Goal: Transaction & Acquisition: Purchase product/service

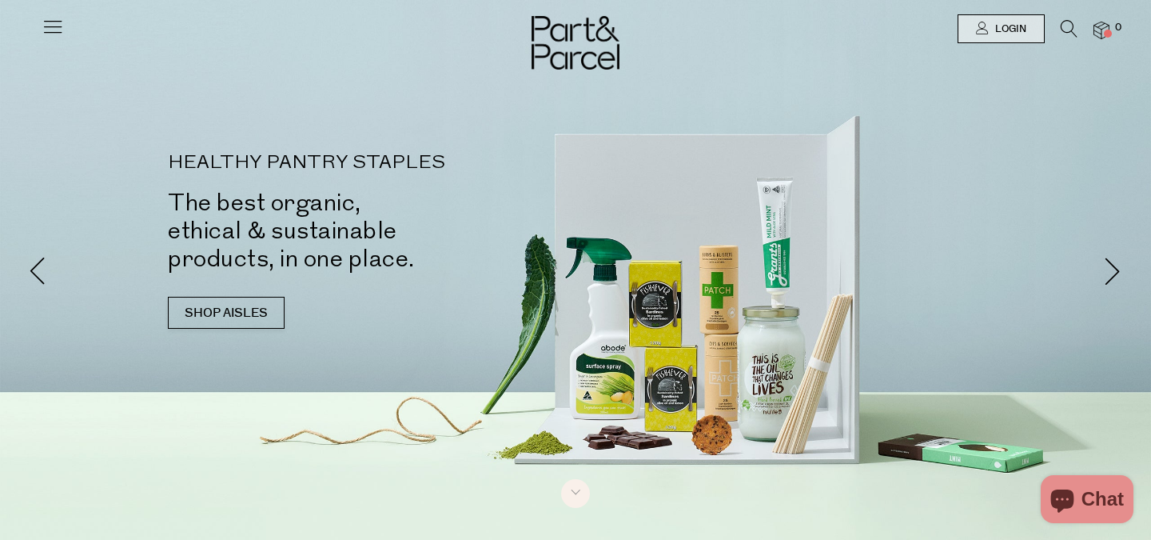
click at [217, 324] on link "SHOP AISLES" at bounding box center [226, 313] width 117 height 32
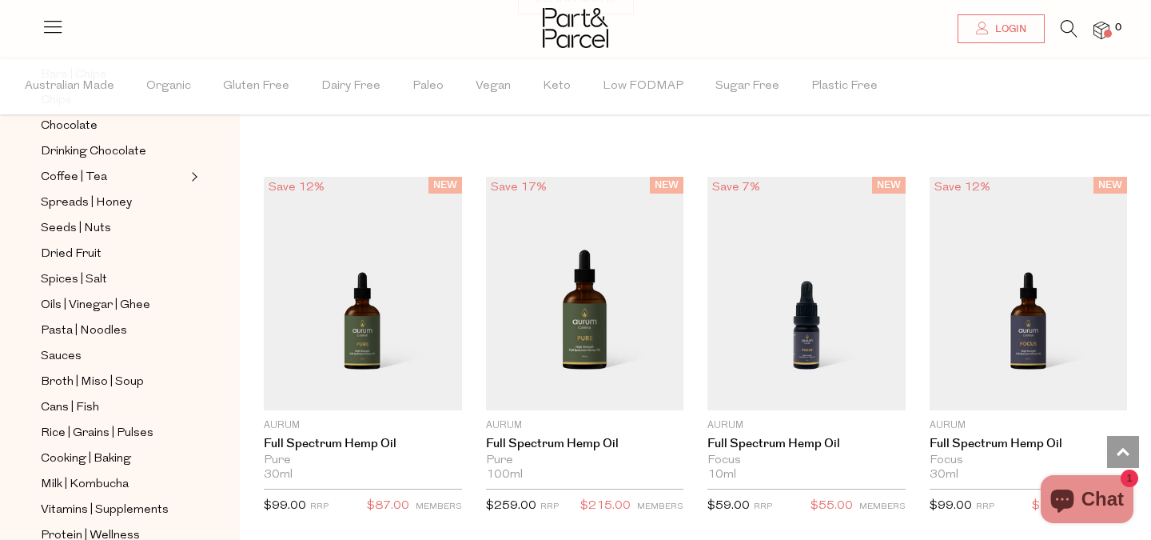
scroll to position [340, 0]
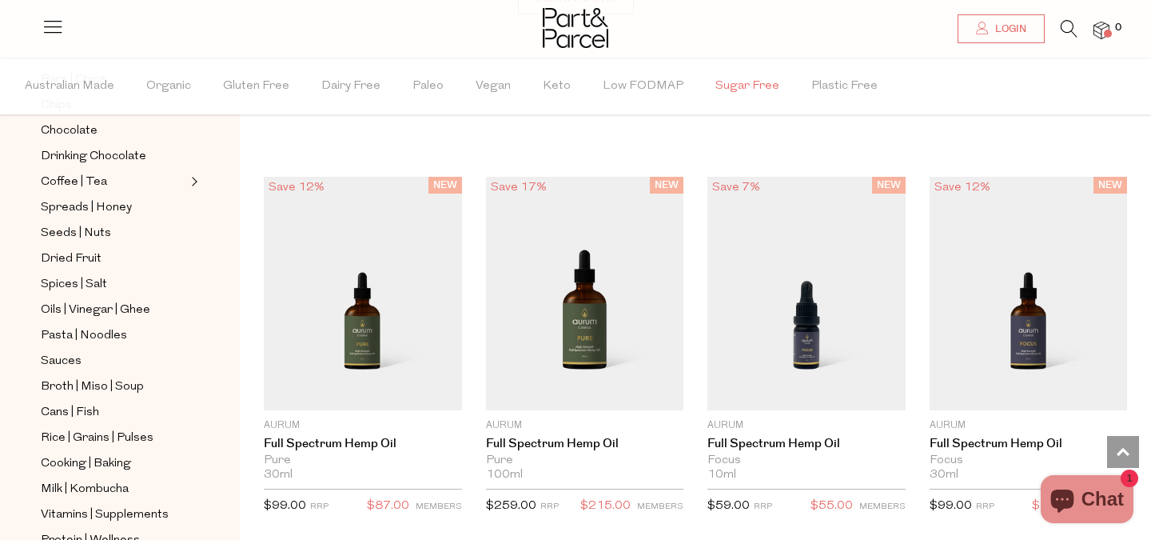
click at [743, 84] on span "Sugar Free" at bounding box center [748, 86] width 64 height 56
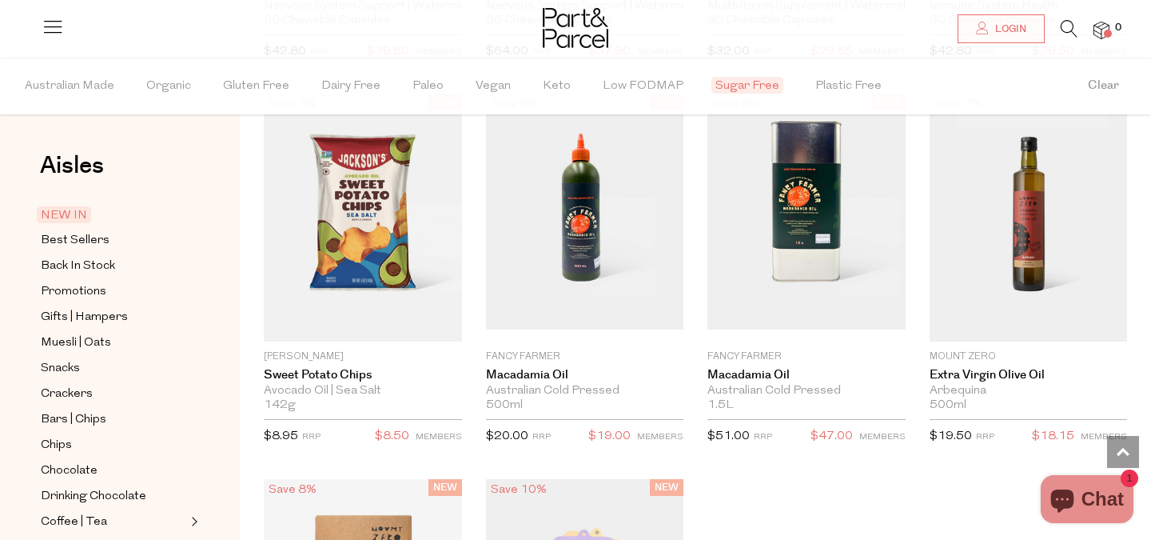
scroll to position [2370, 0]
click at [77, 241] on span "Best Sellers" at bounding box center [75, 240] width 69 height 19
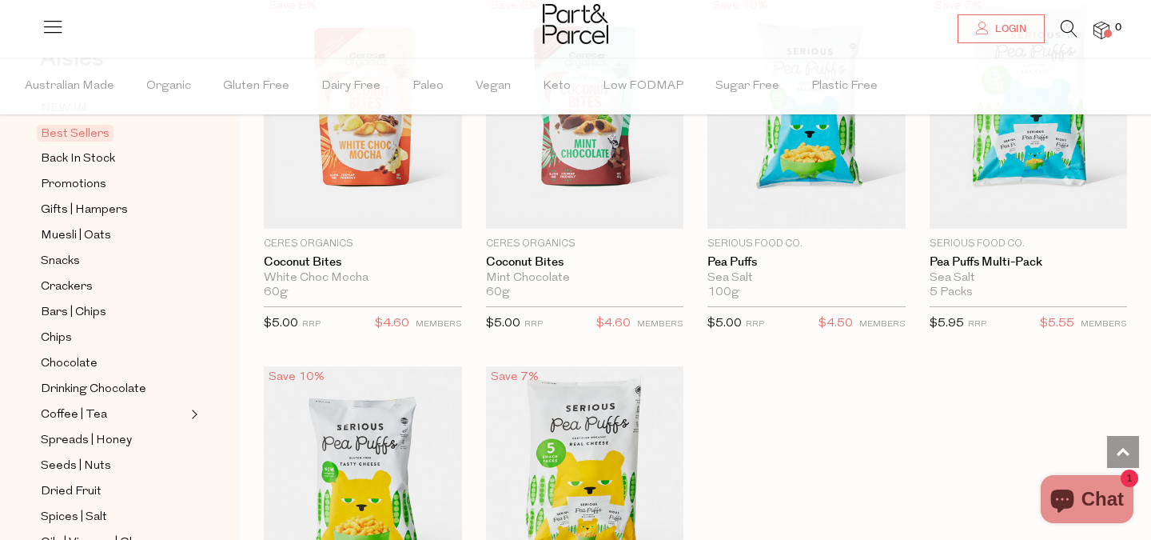
scroll to position [3568, 0]
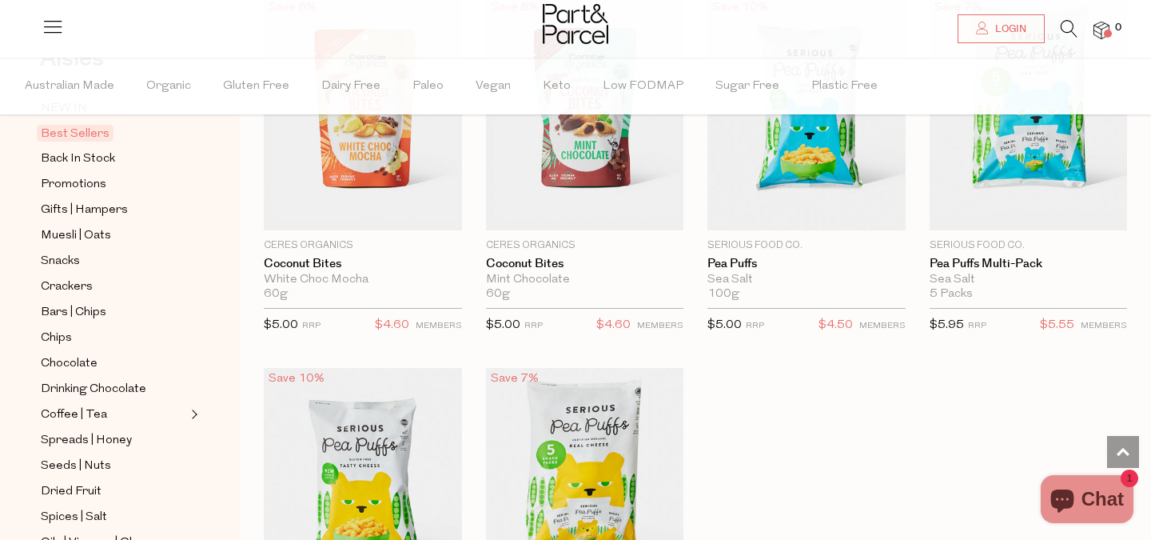
click at [1075, 34] on icon at bounding box center [1069, 29] width 17 height 18
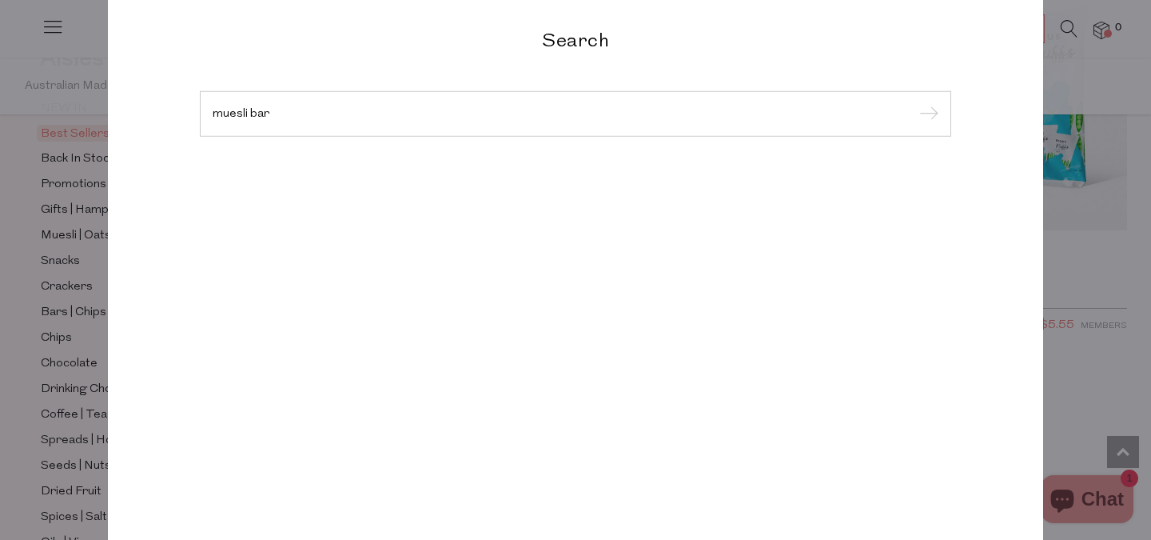
type input "muesli bar"
click at [915, 102] on input "submit" at bounding box center [927, 114] width 24 height 24
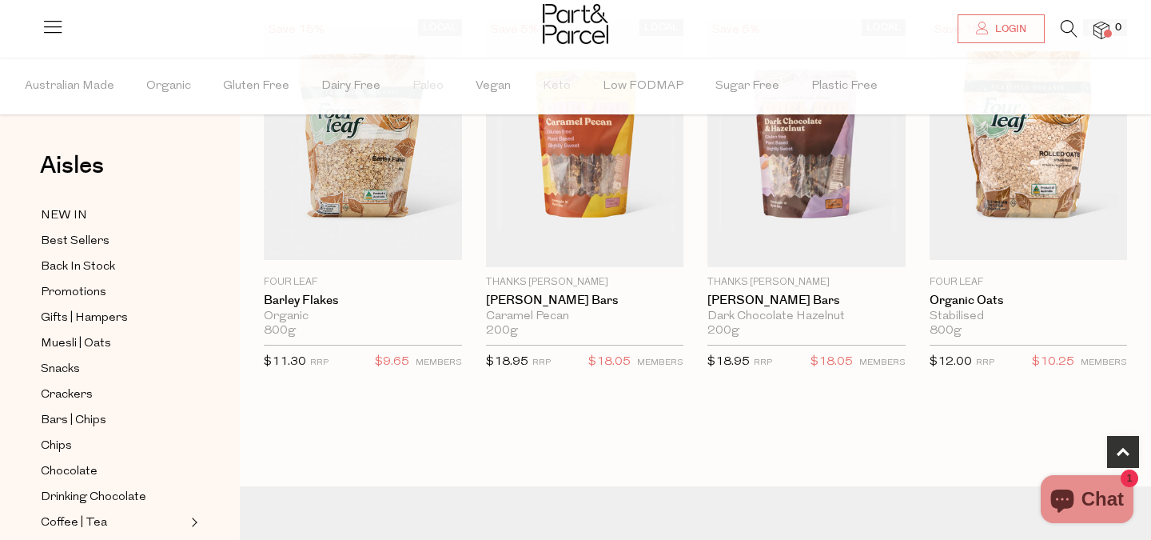
scroll to position [480, 0]
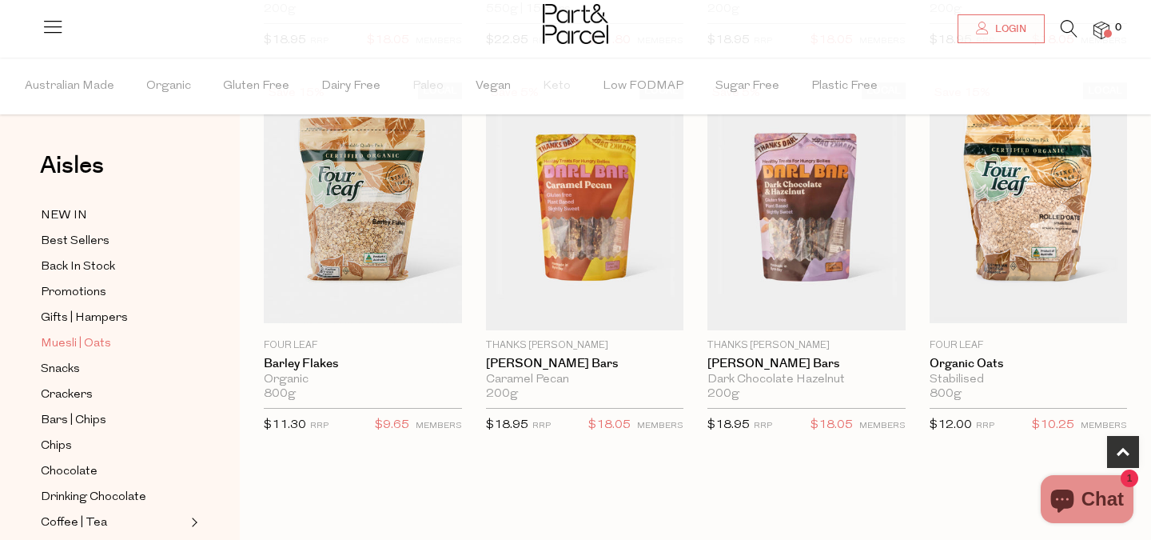
click at [100, 341] on span "Muesli | Oats" at bounding box center [76, 343] width 70 height 19
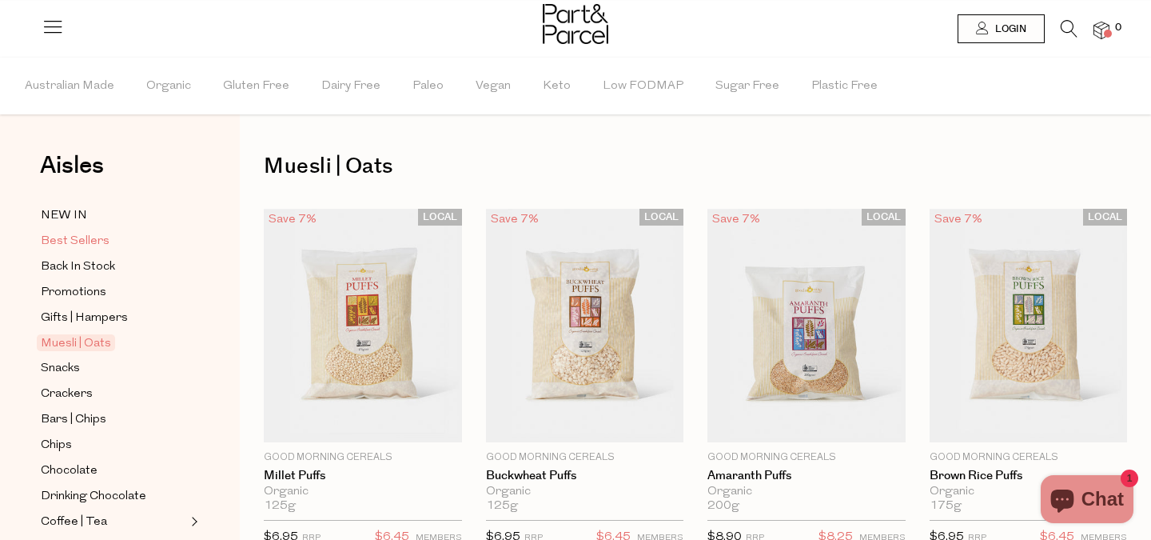
click at [87, 244] on span "Best Sellers" at bounding box center [75, 241] width 69 height 19
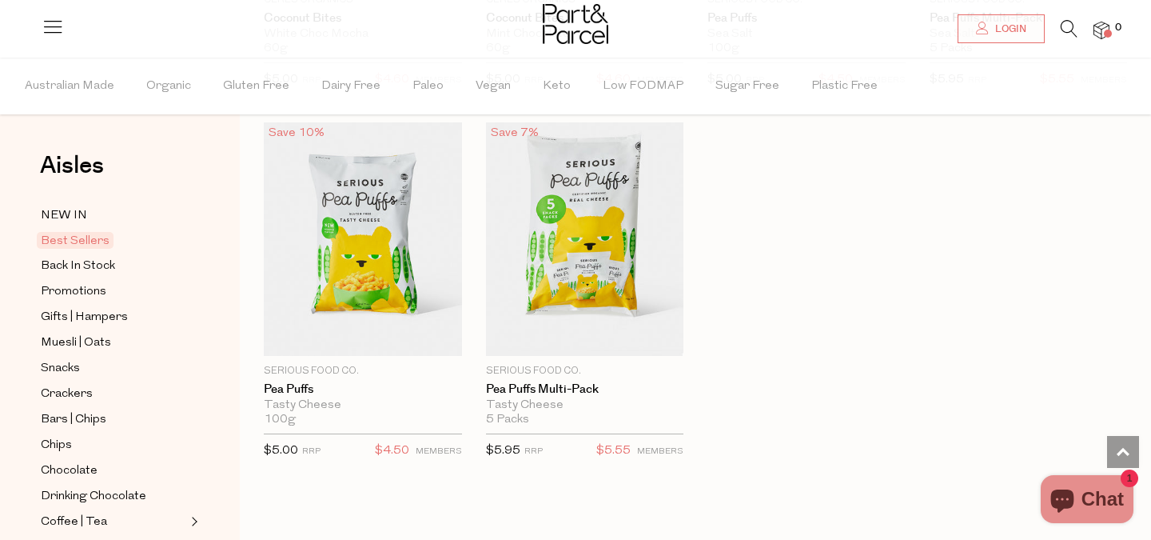
scroll to position [3805, 0]
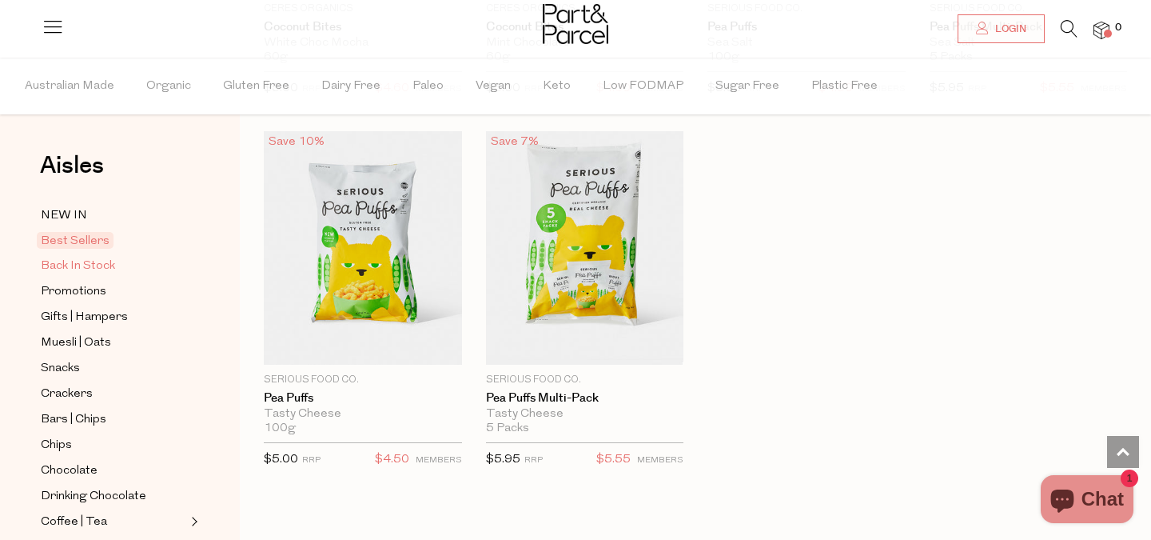
click at [62, 260] on span "Back In Stock" at bounding box center [78, 266] width 74 height 19
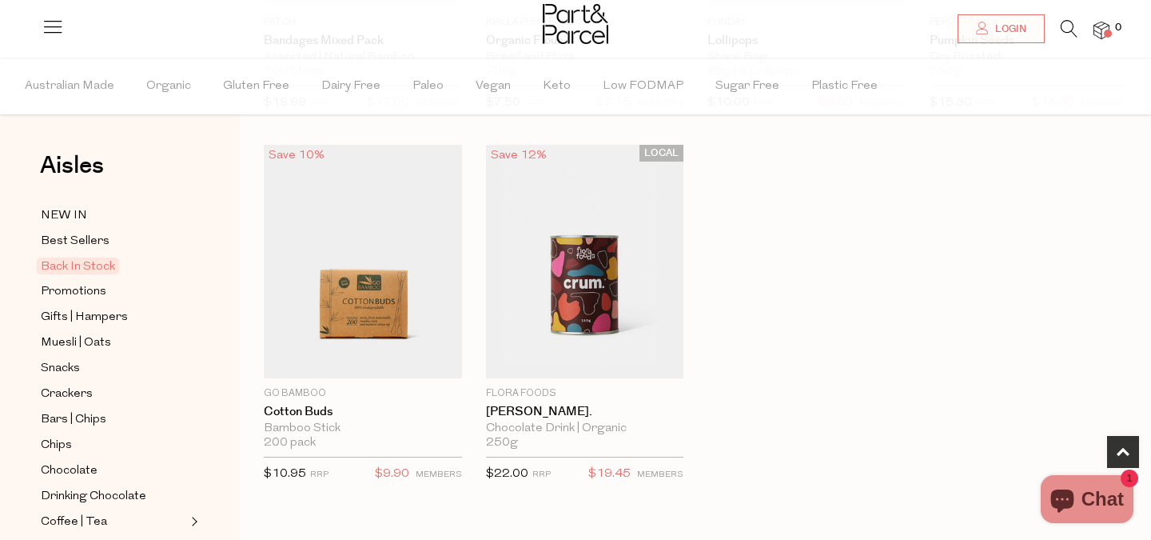
scroll to position [821, 0]
click at [68, 359] on span "Snacks" at bounding box center [60, 368] width 39 height 19
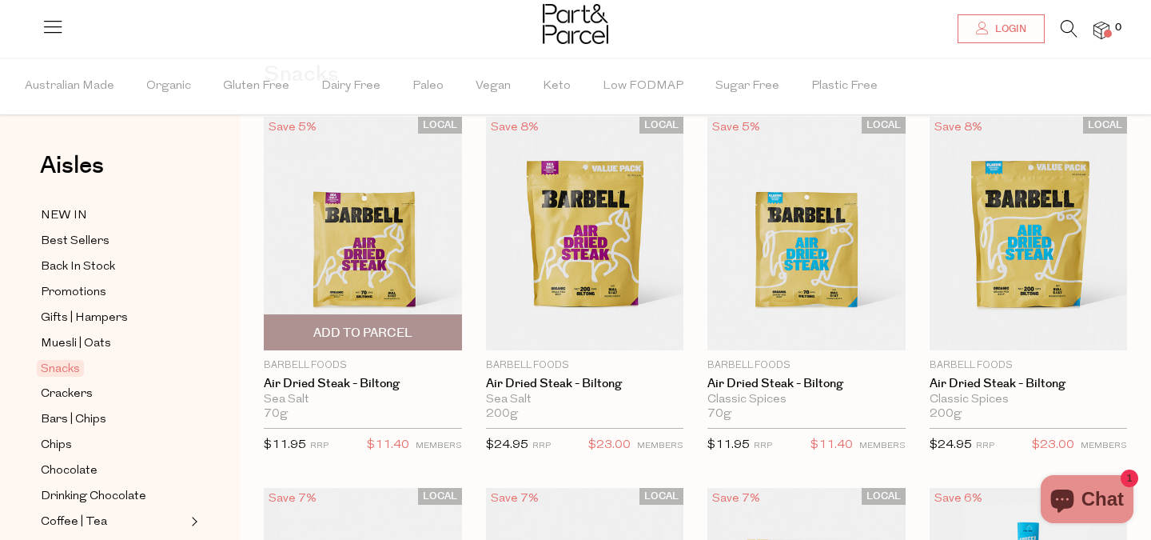
scroll to position [56, 0]
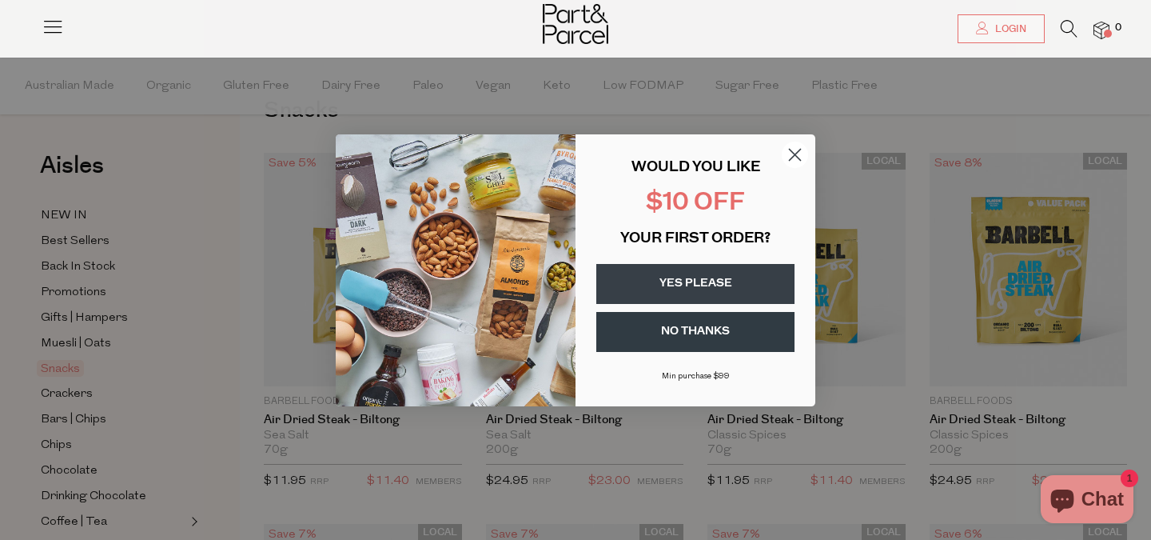
click at [795, 153] on icon "Close dialog" at bounding box center [795, 154] width 11 height 11
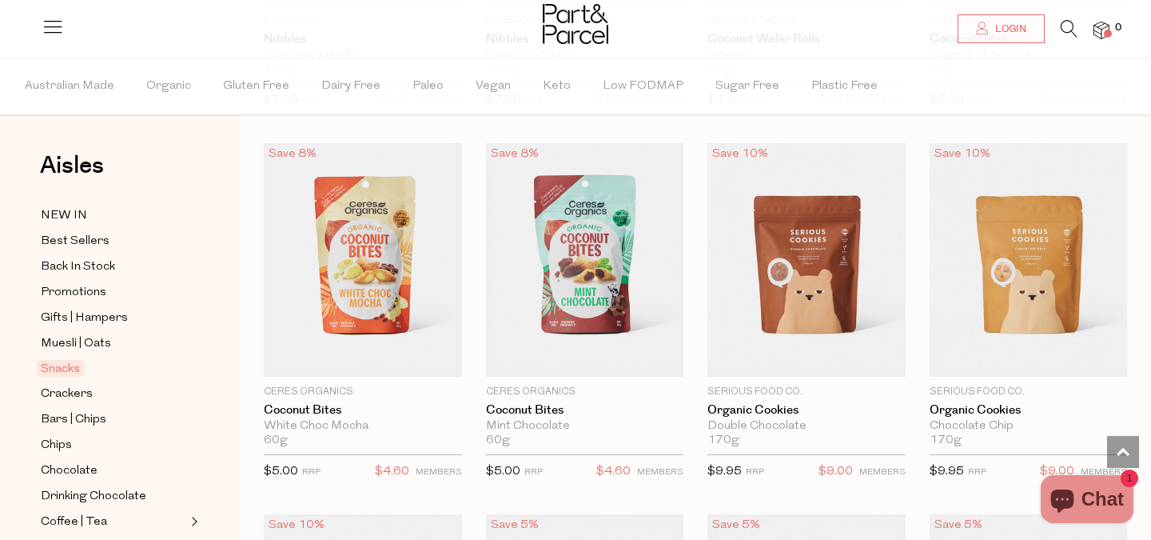
scroll to position [3082, 0]
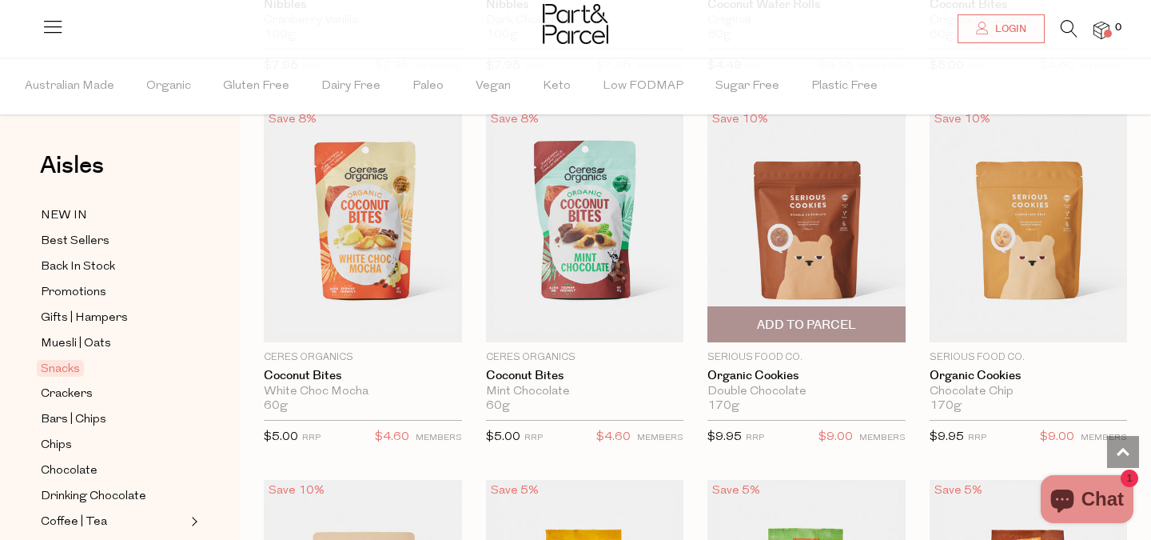
click at [856, 325] on span "Add To Parcel" at bounding box center [806, 324] width 189 height 34
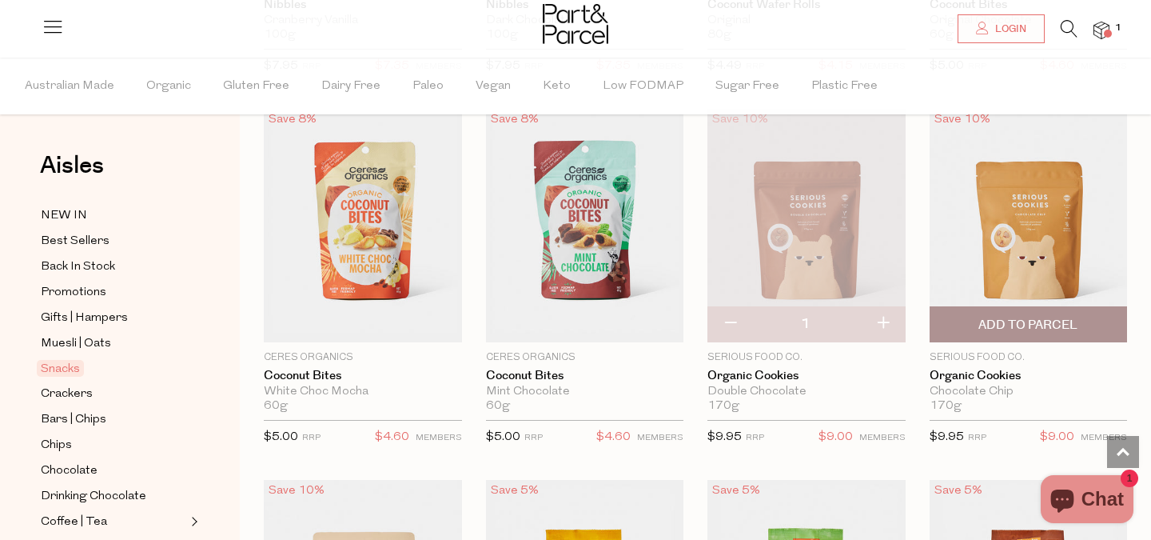
click at [1005, 317] on span "Add To Parcel" at bounding box center [1028, 325] width 99 height 17
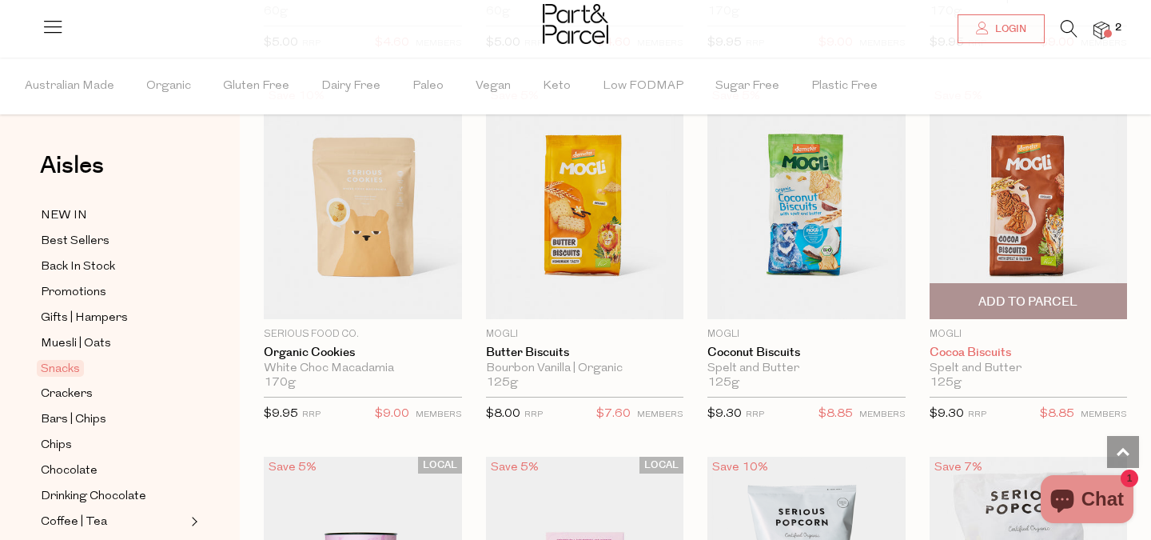
scroll to position [3492, 0]
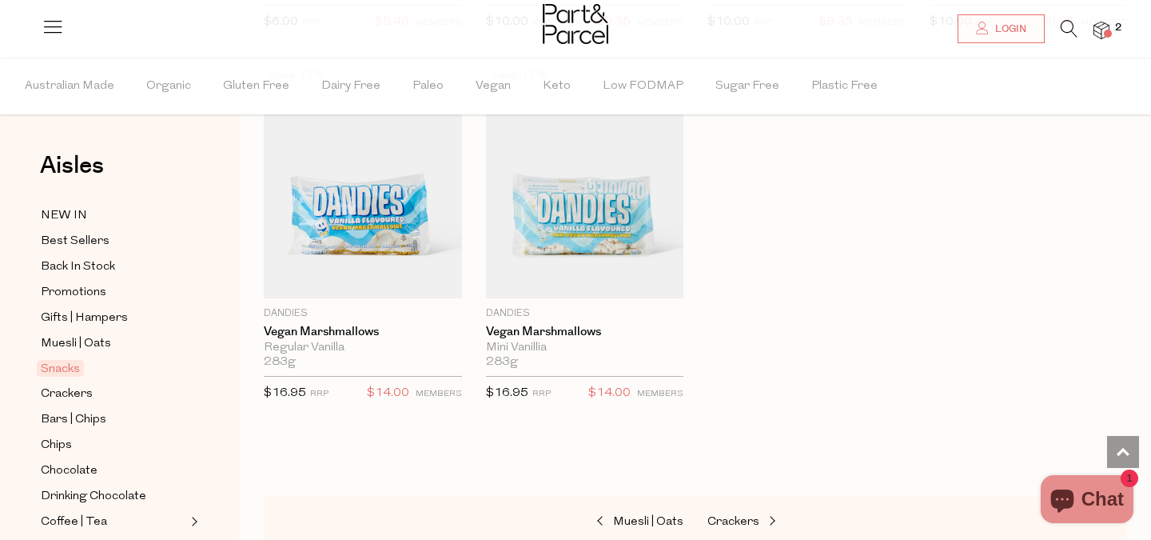
scroll to position [6458, 0]
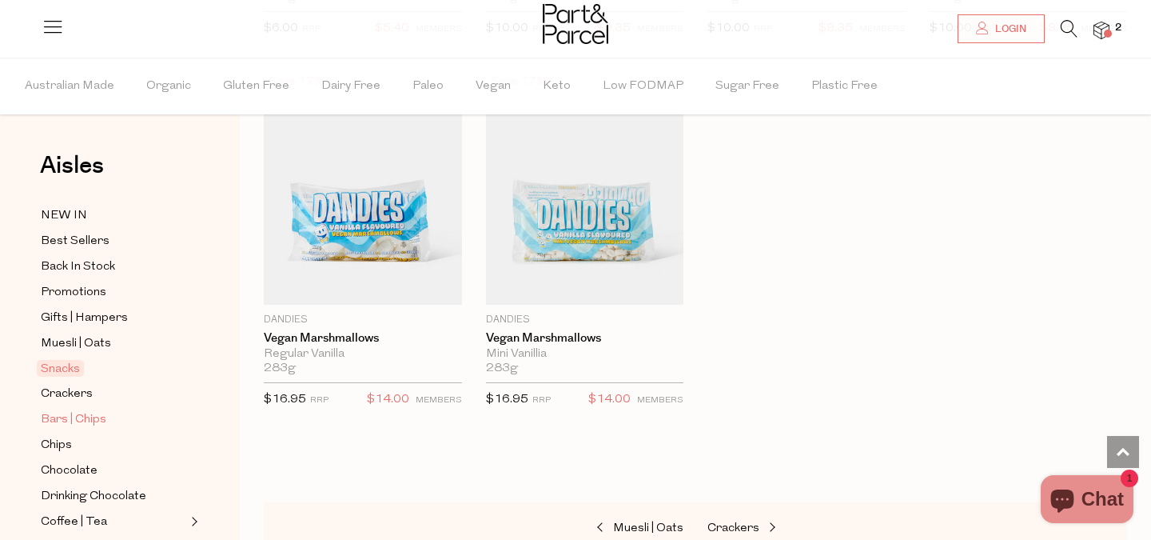
click at [86, 419] on span "Bars | Chips" at bounding box center [74, 419] width 66 height 19
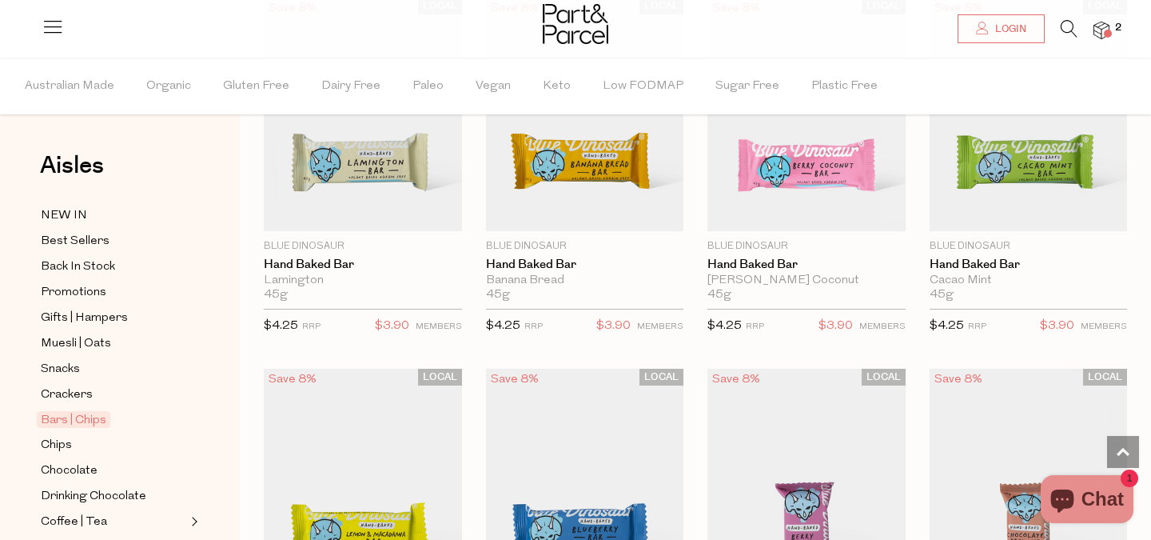
scroll to position [2079, 0]
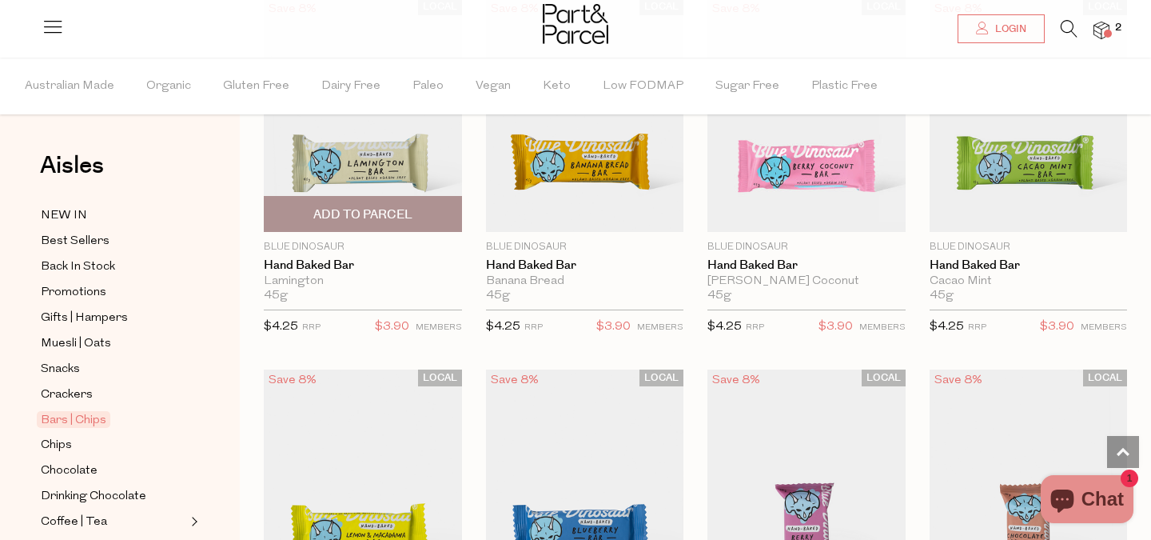
click at [366, 148] on img at bounding box center [363, 114] width 198 height 233
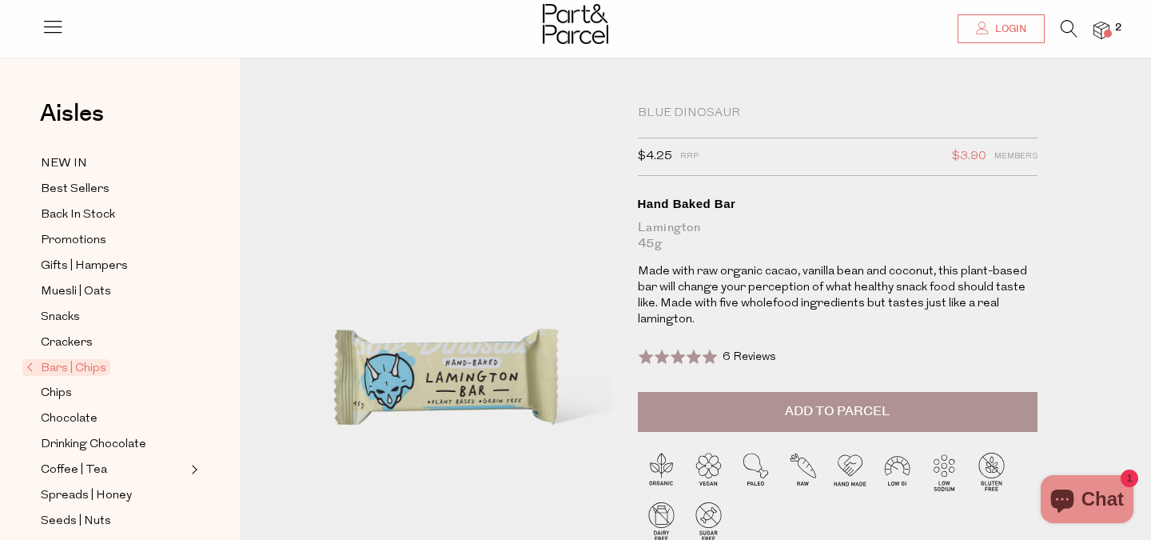
scroll to position [3, 0]
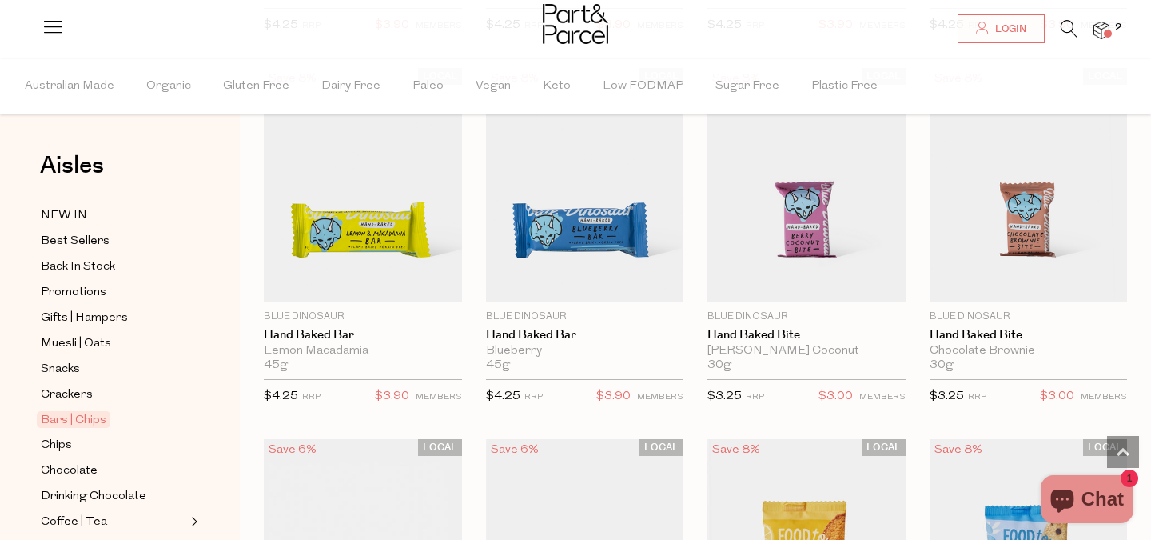
scroll to position [2382, 0]
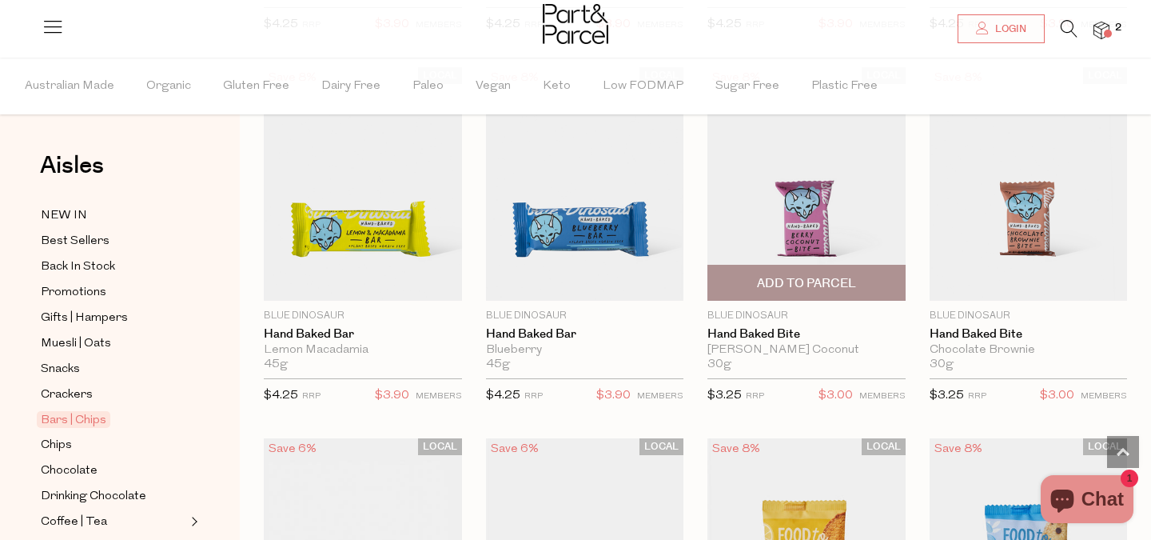
click at [864, 277] on span "Add To Parcel" at bounding box center [806, 282] width 189 height 34
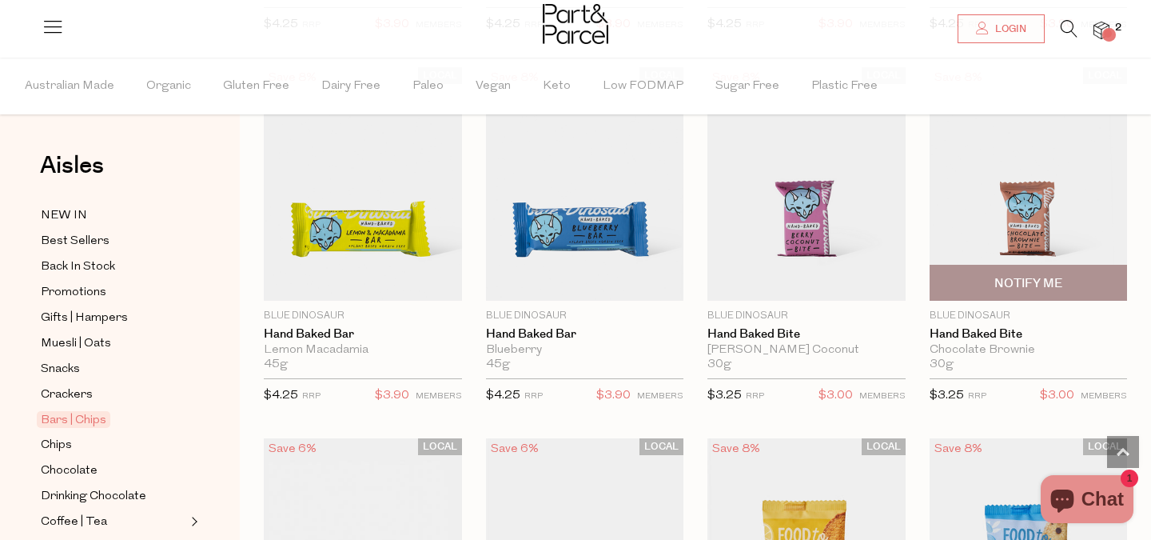
click at [1069, 272] on span "Notify Me" at bounding box center [1029, 282] width 189 height 34
type input "Notify when available"
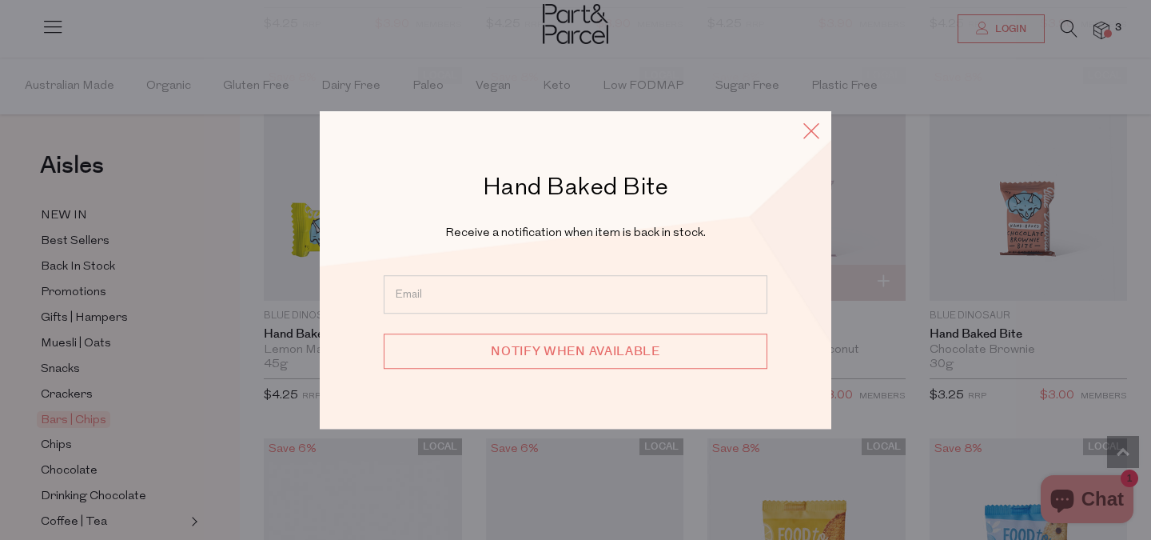
click at [805, 133] on icon at bounding box center [811, 130] width 24 height 23
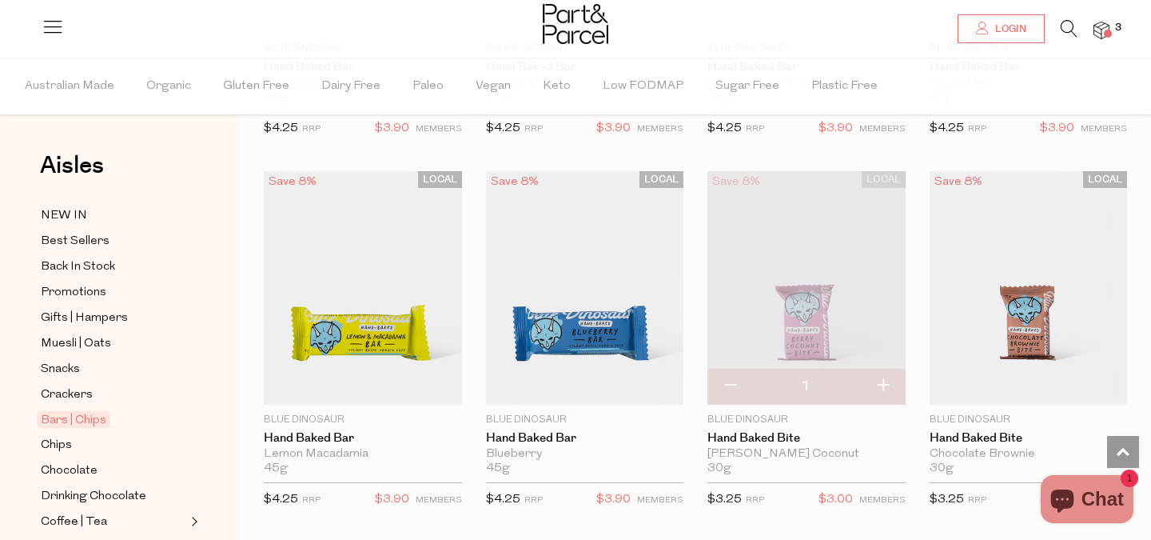
scroll to position [2270, 0]
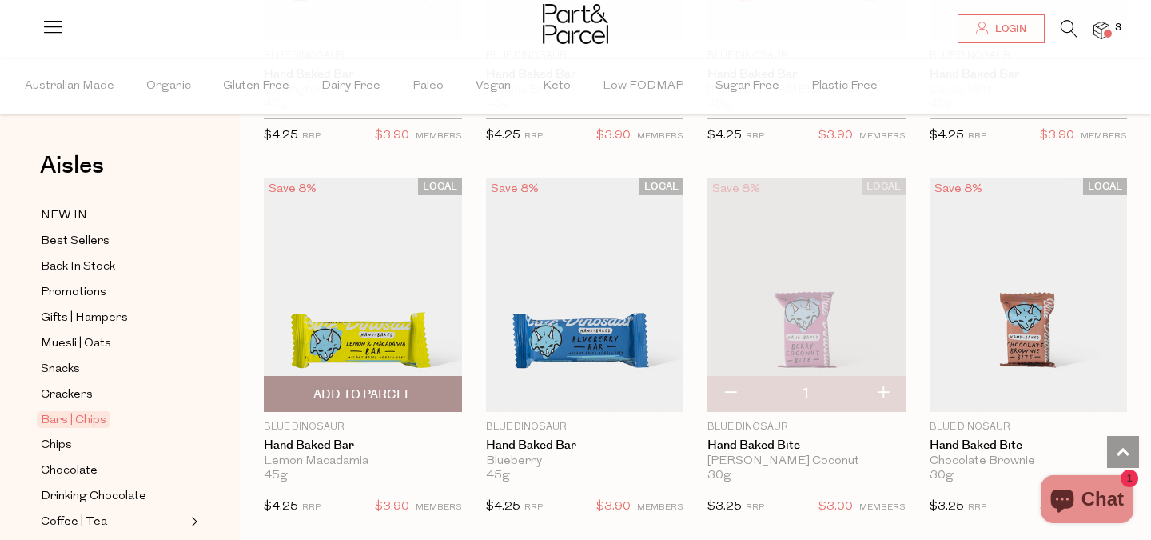
click at [390, 393] on span "Add To Parcel" at bounding box center [362, 394] width 99 height 17
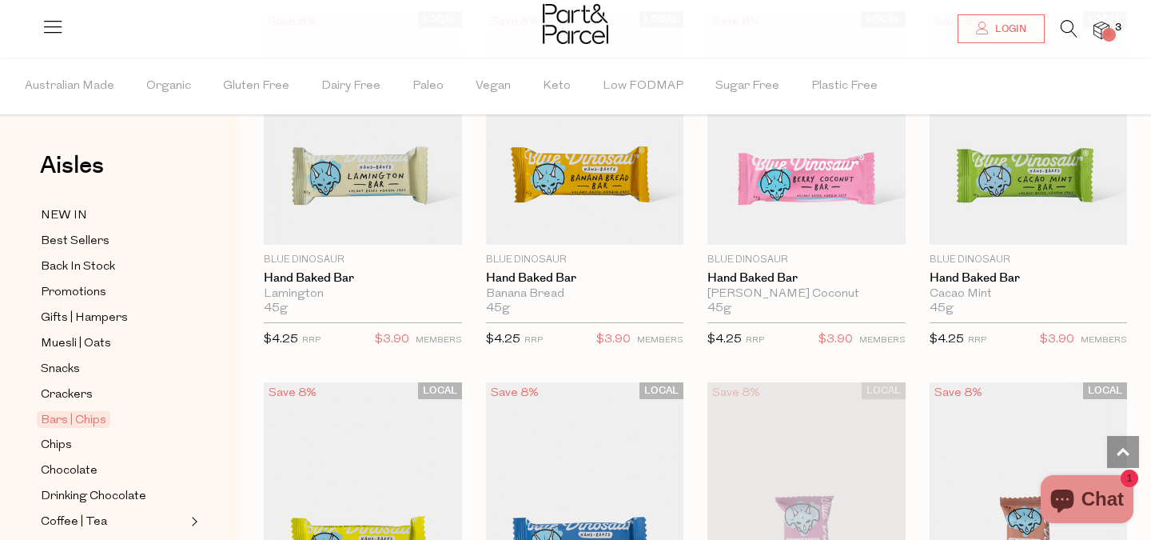
scroll to position [1940, 0]
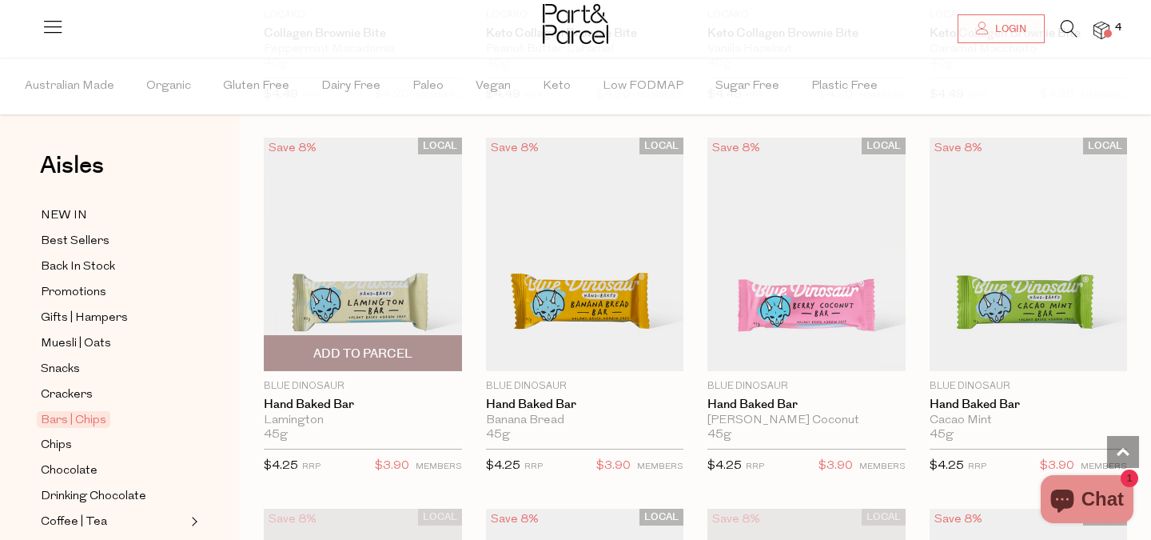
click at [395, 360] on span "Add To Parcel" at bounding box center [363, 353] width 189 height 34
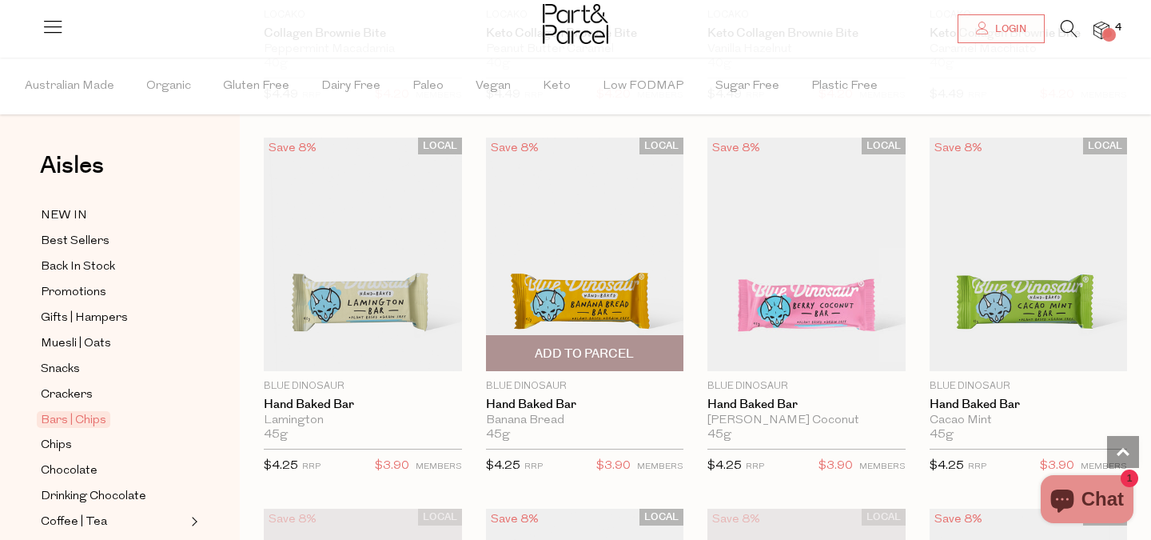
click at [575, 352] on span "Add To Parcel" at bounding box center [584, 353] width 99 height 17
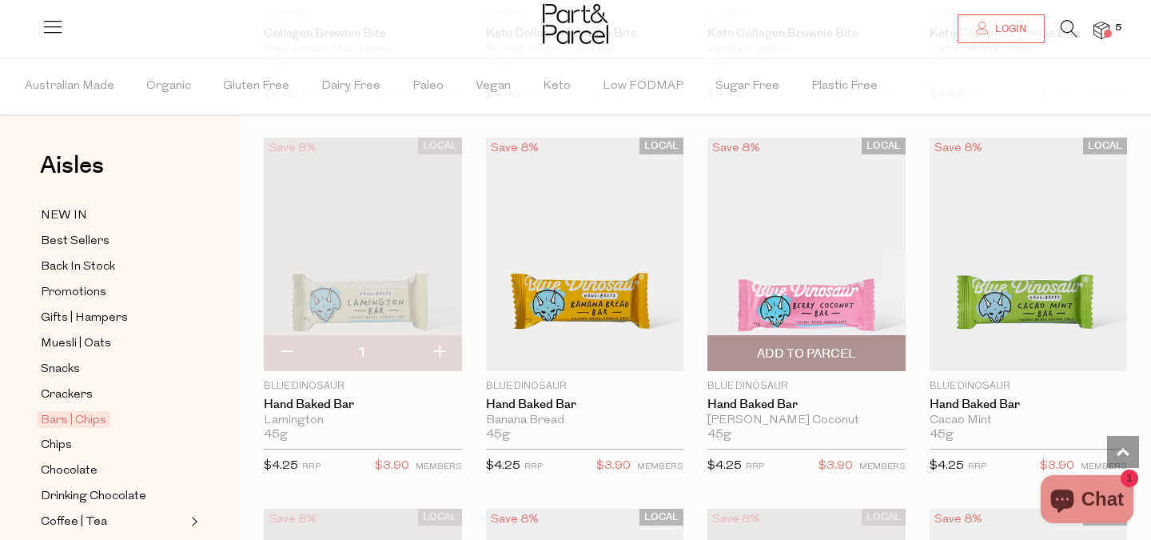
click at [787, 341] on span "Add To Parcel" at bounding box center [806, 353] width 189 height 34
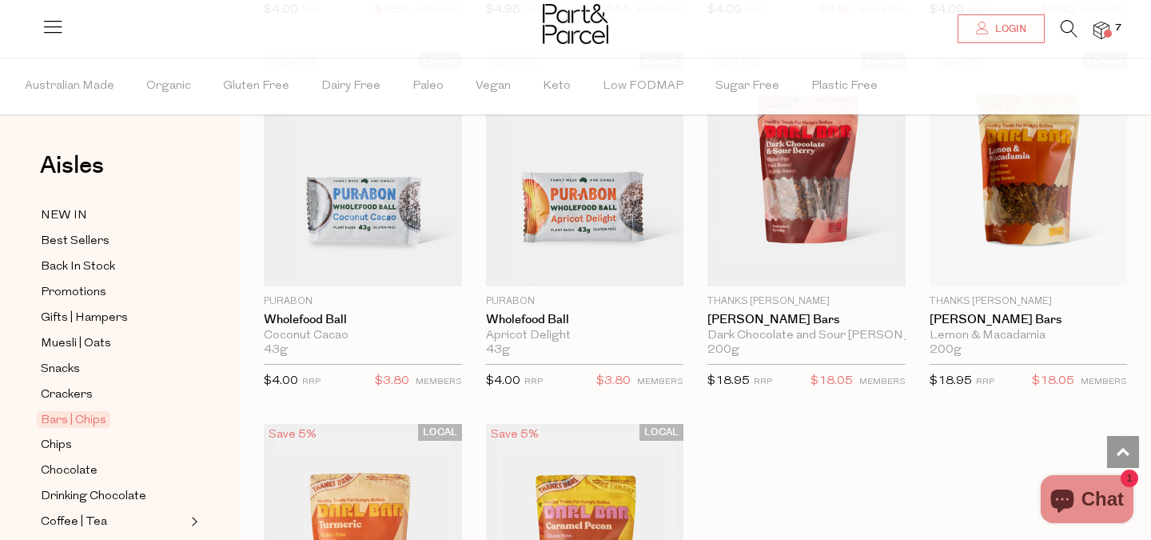
scroll to position [4252, 0]
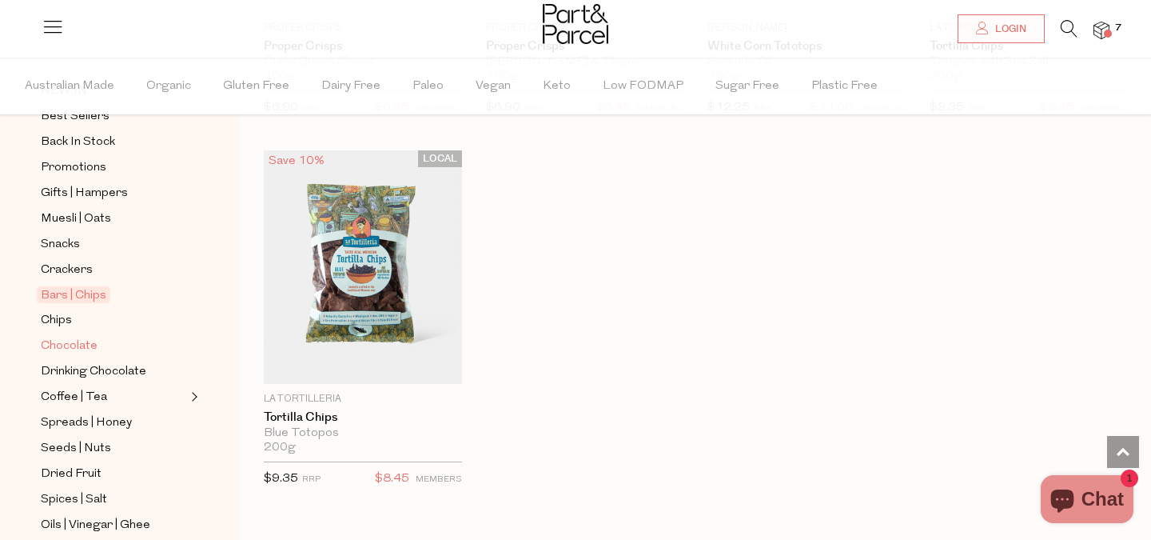
scroll to position [124, 0]
click at [65, 351] on span "Chocolate" at bounding box center [69, 346] width 57 height 19
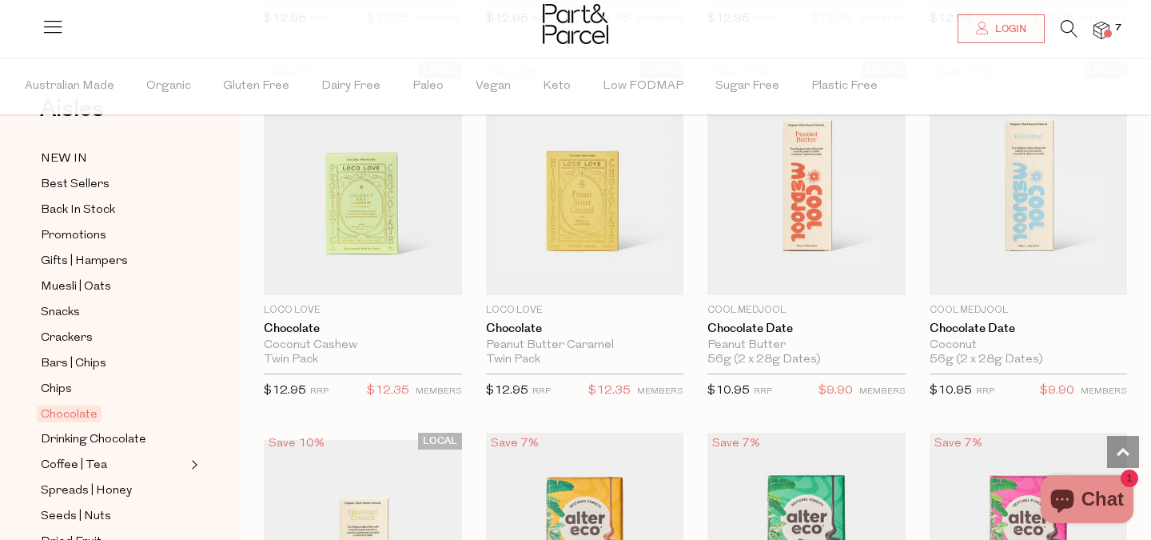
scroll to position [880, 0]
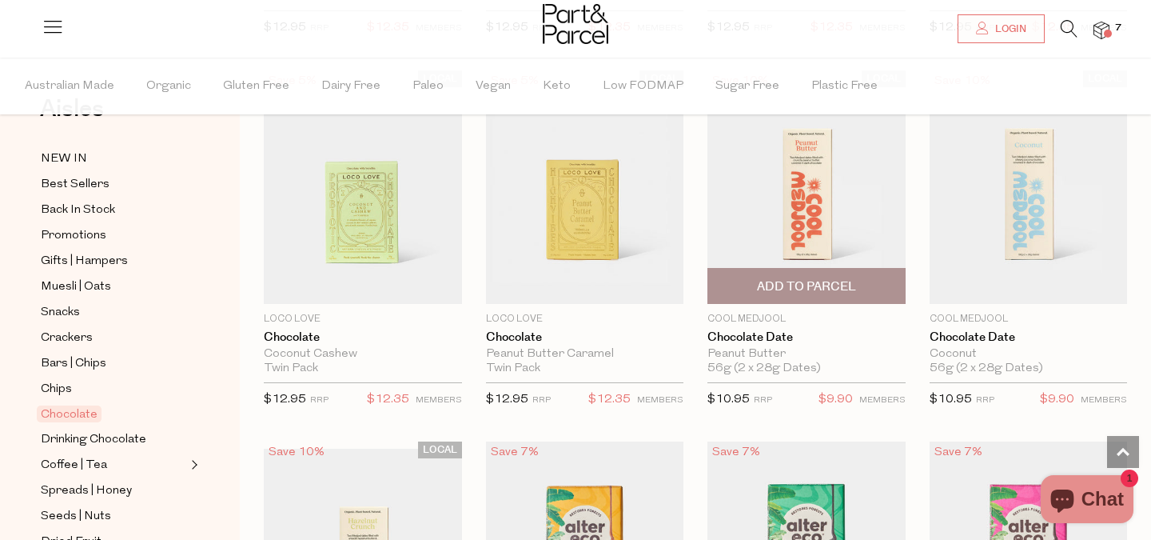
click at [877, 290] on span "Add To Parcel" at bounding box center [806, 286] width 189 height 34
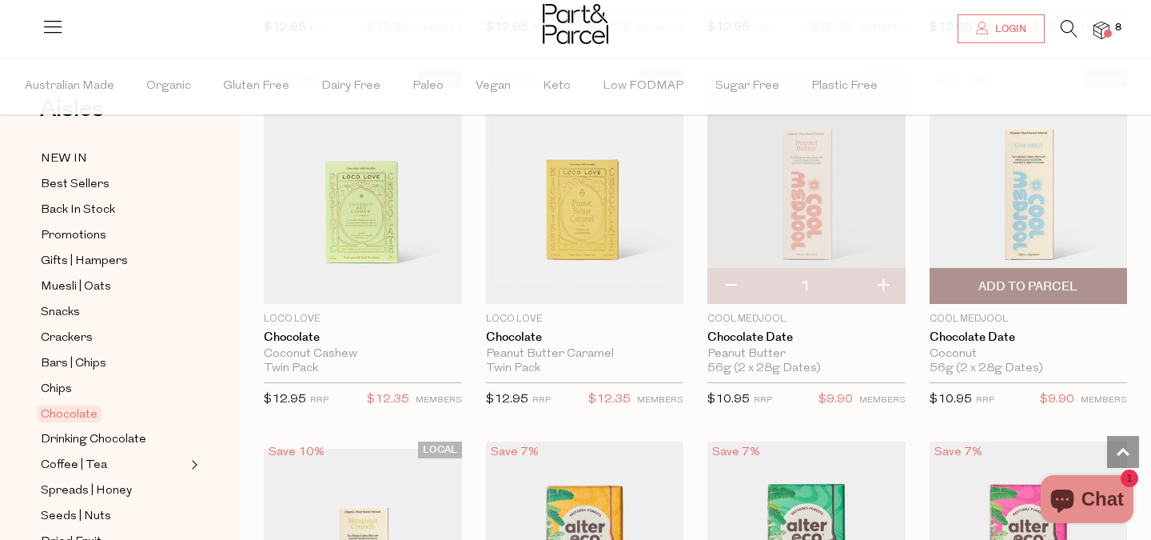
click at [1073, 288] on span "Add To Parcel" at bounding box center [1028, 286] width 99 height 17
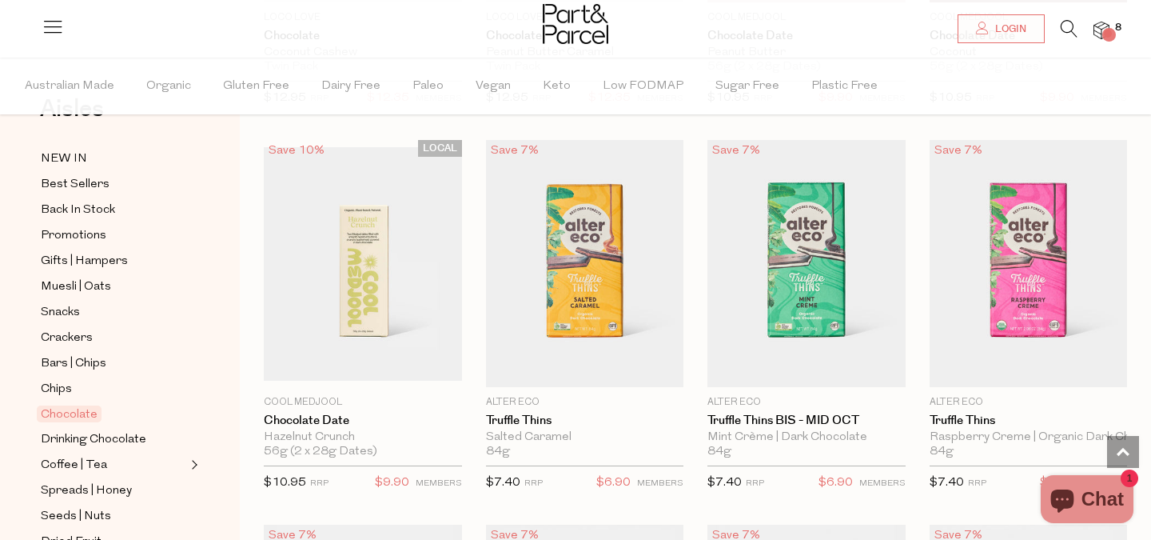
scroll to position [1194, 0]
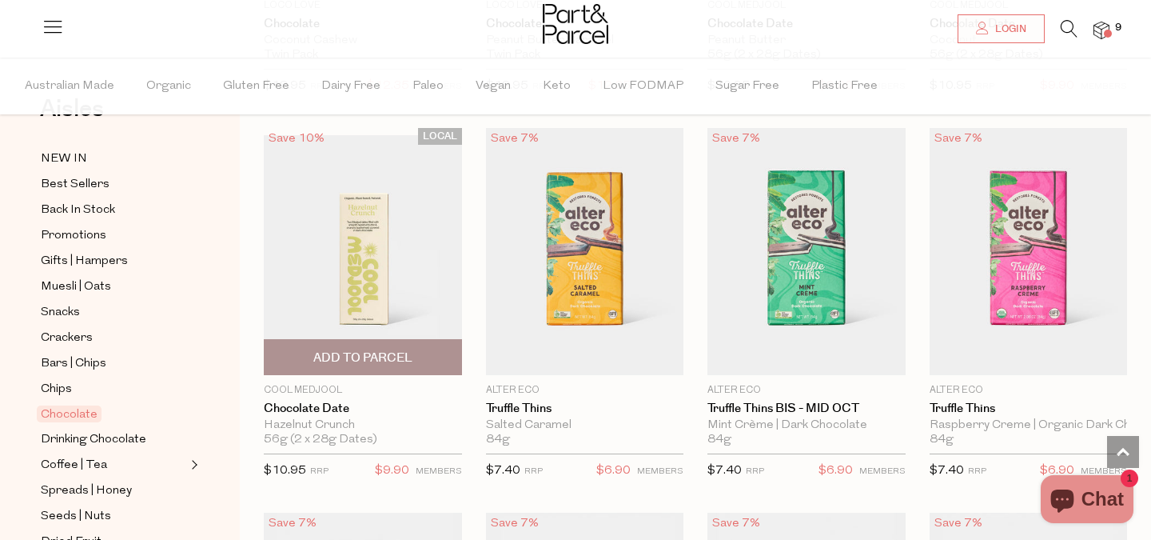
click at [345, 361] on span "Add To Parcel" at bounding box center [362, 357] width 99 height 17
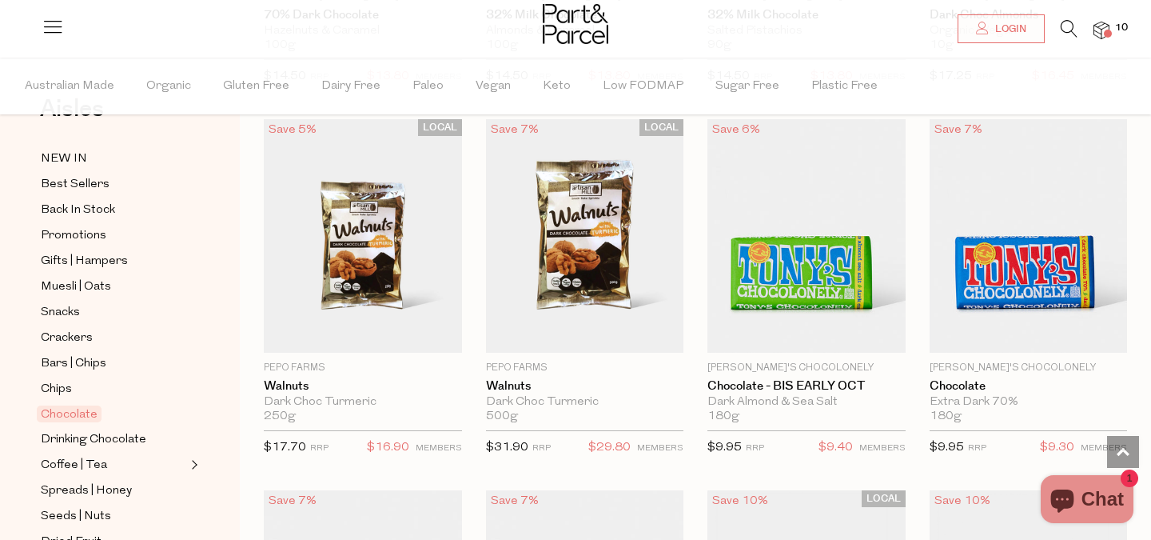
scroll to position [3442, 0]
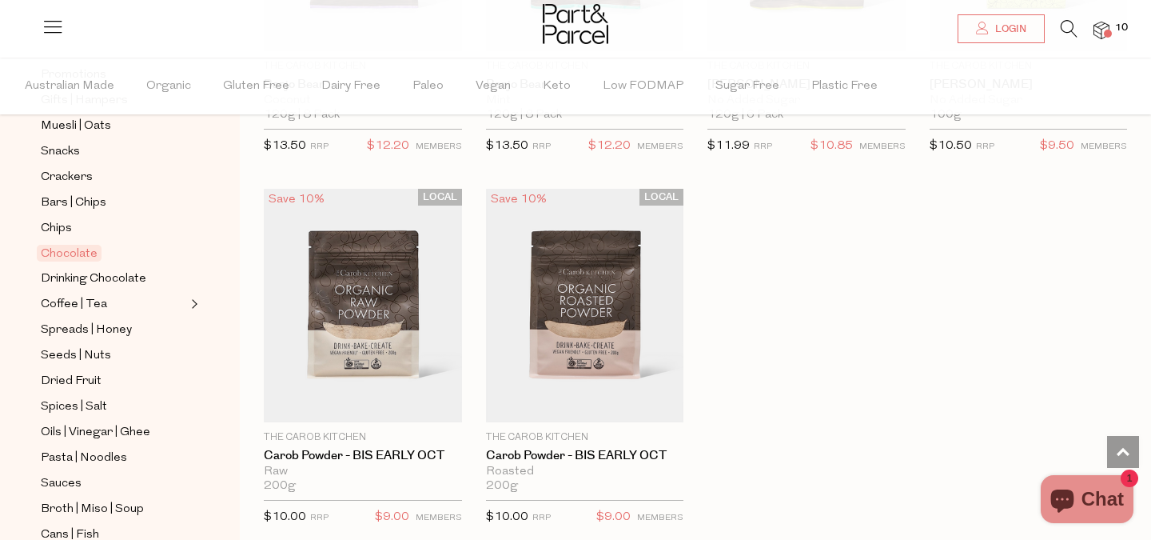
scroll to position [221, 0]
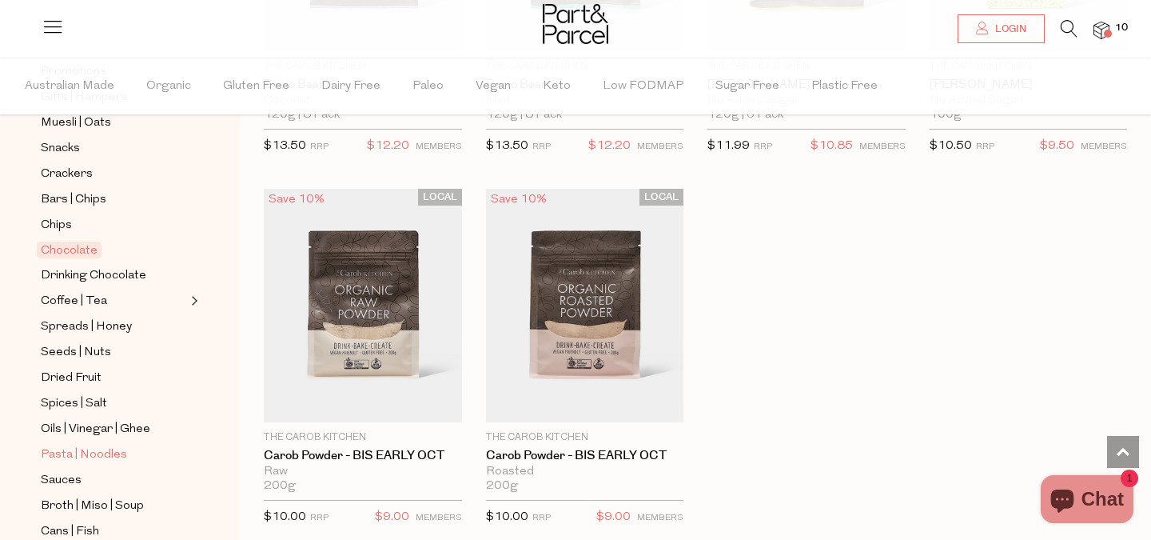
click at [73, 458] on span "Pasta | Noodles" at bounding box center [84, 454] width 86 height 19
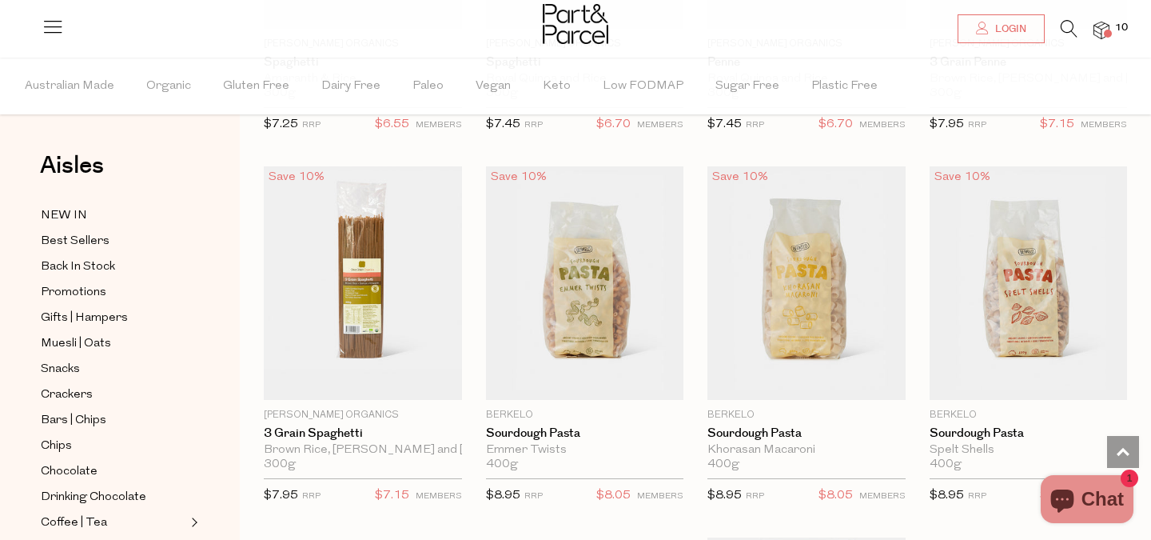
scroll to position [1564, 0]
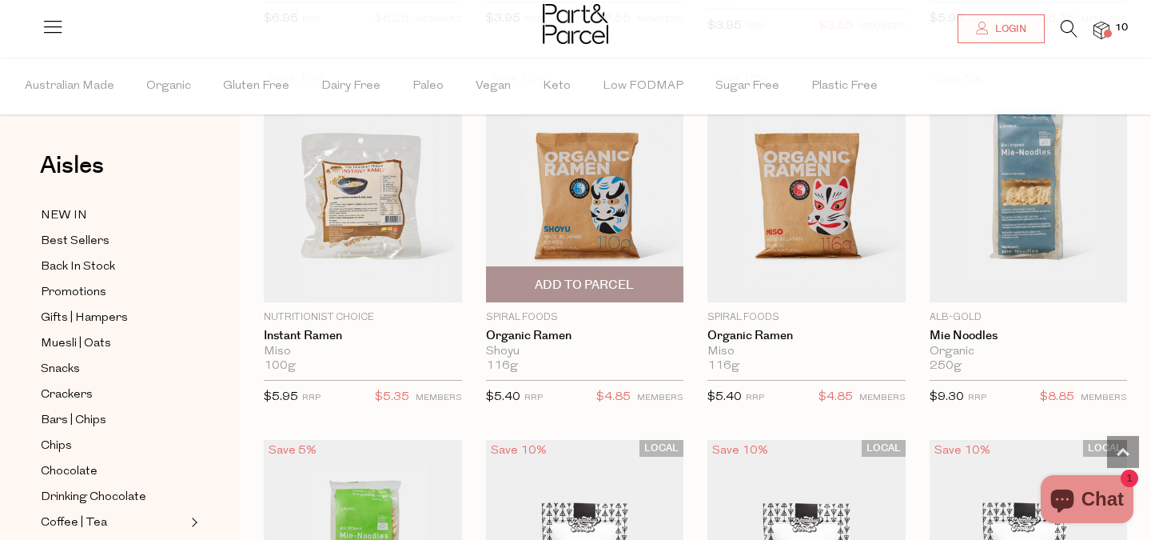
scroll to position [4610, 0]
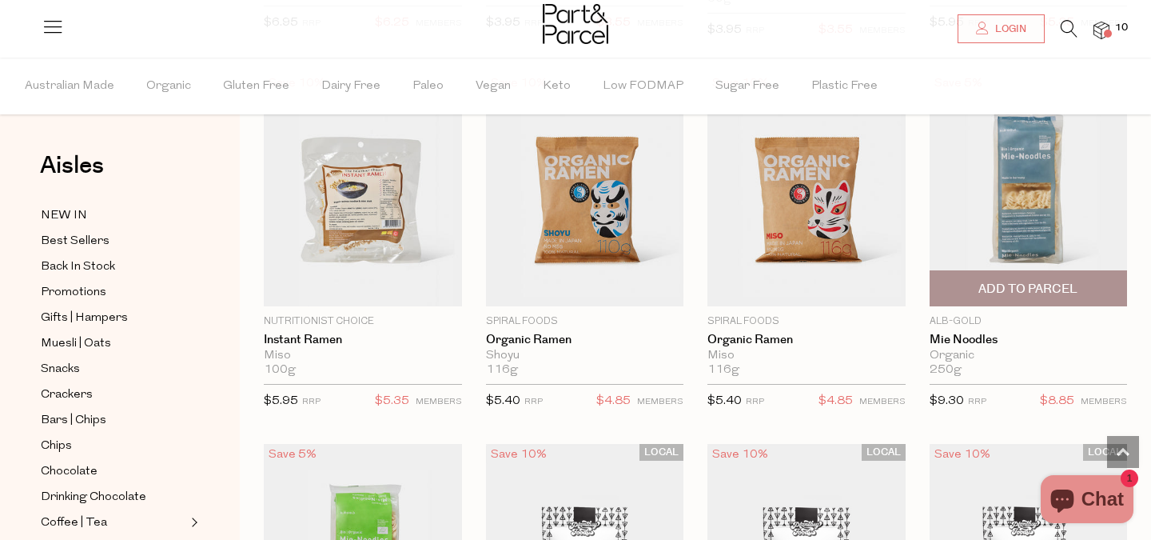
click at [1021, 291] on span "Add To Parcel" at bounding box center [1028, 289] width 99 height 17
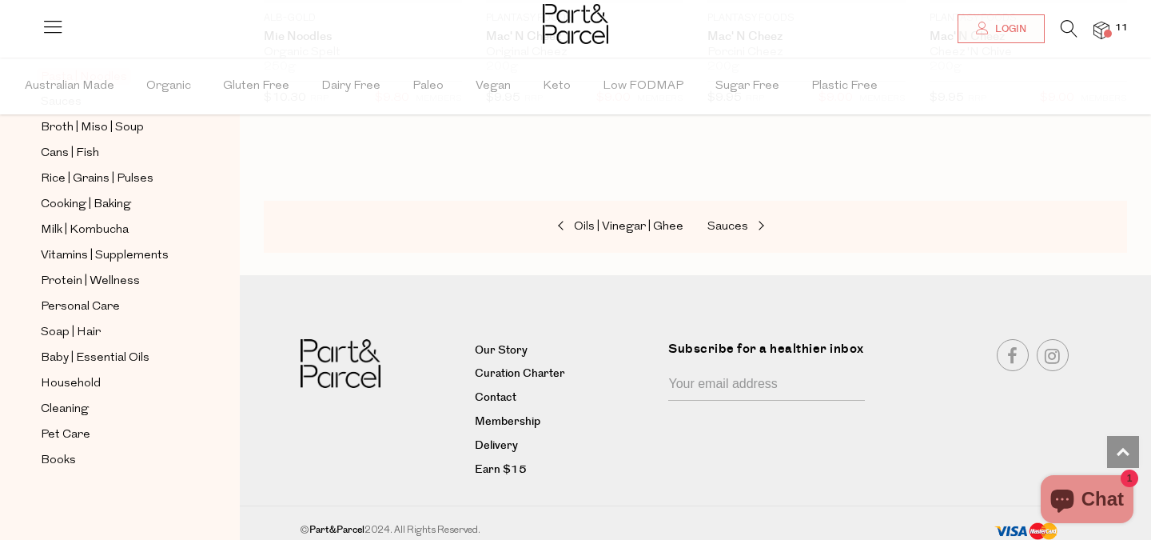
scroll to position [593, 0]
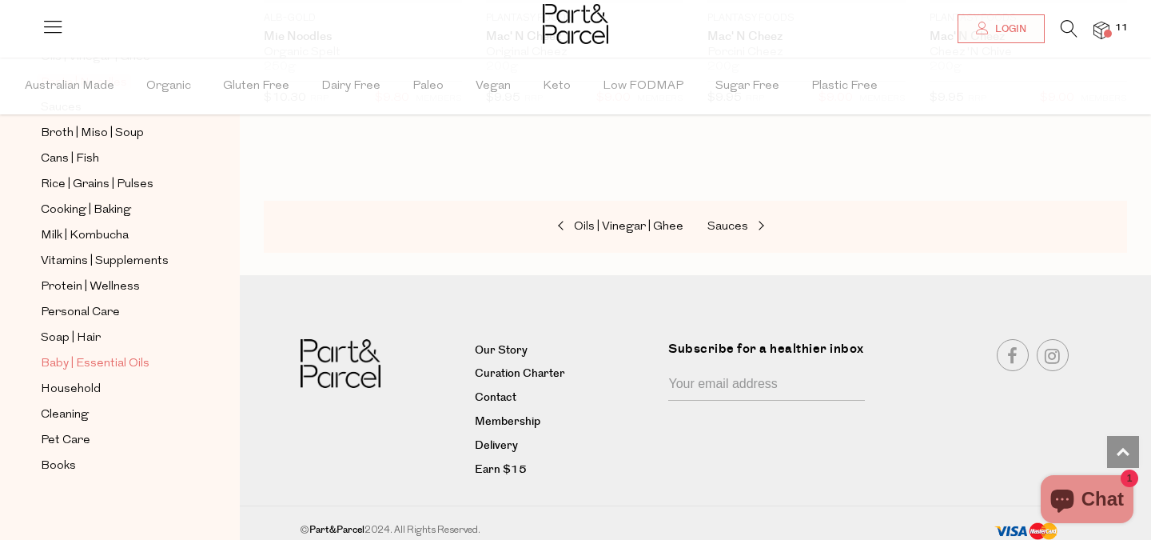
click at [62, 362] on span "Baby | Essential Oils" at bounding box center [95, 363] width 109 height 19
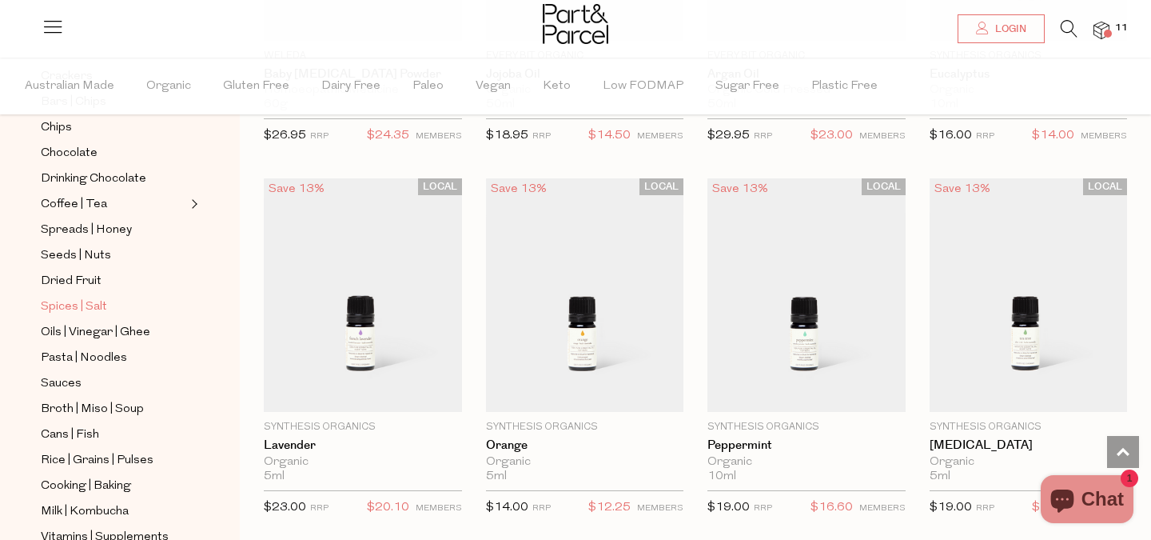
scroll to position [325, 0]
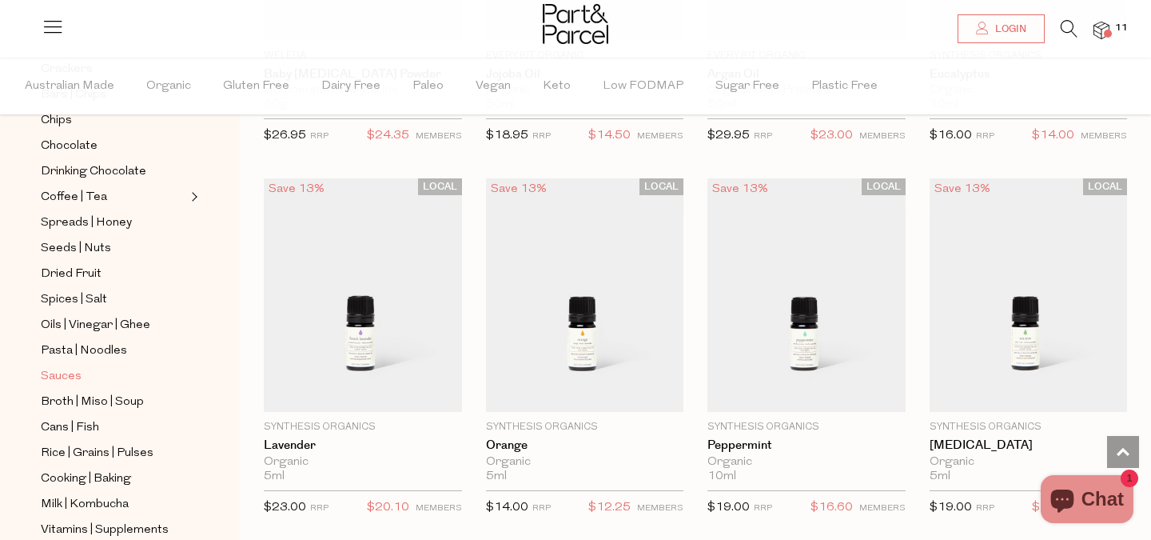
click at [65, 376] on span "Sauces" at bounding box center [61, 376] width 41 height 19
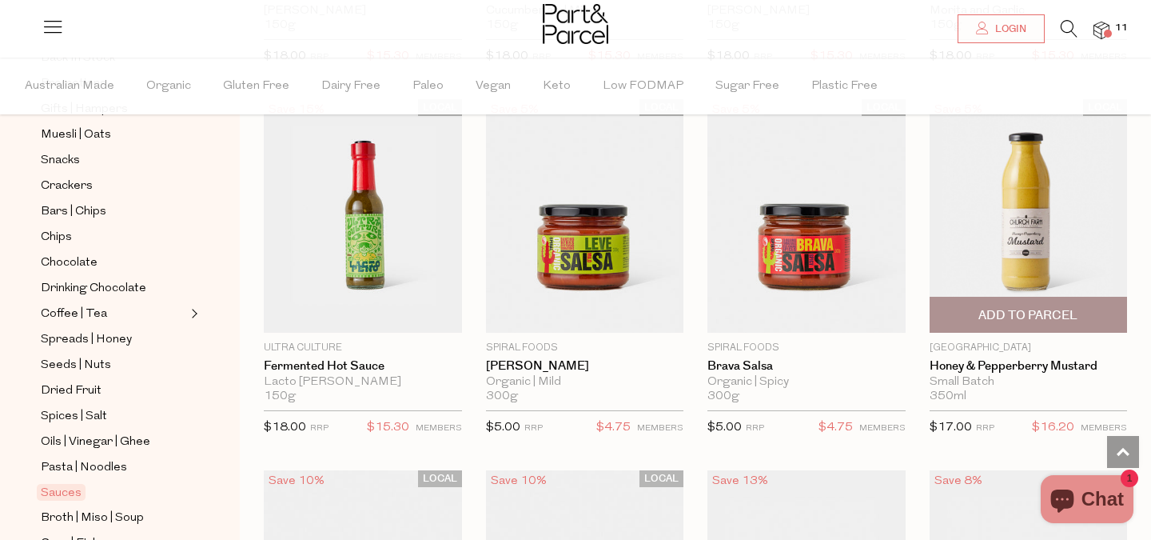
scroll to position [3537, 0]
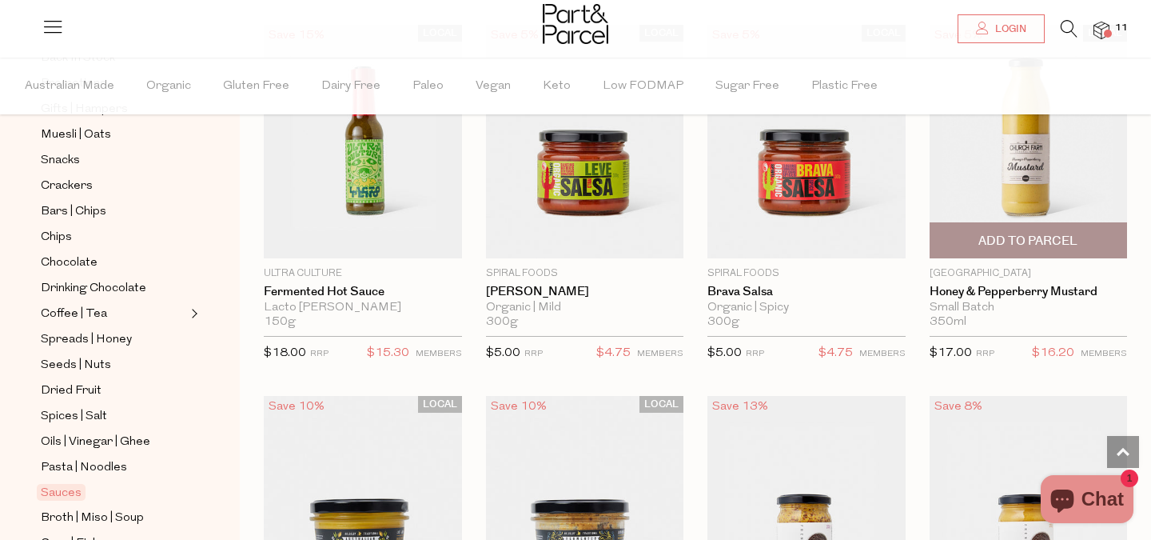
click at [988, 239] on span "Add To Parcel" at bounding box center [1028, 241] width 99 height 17
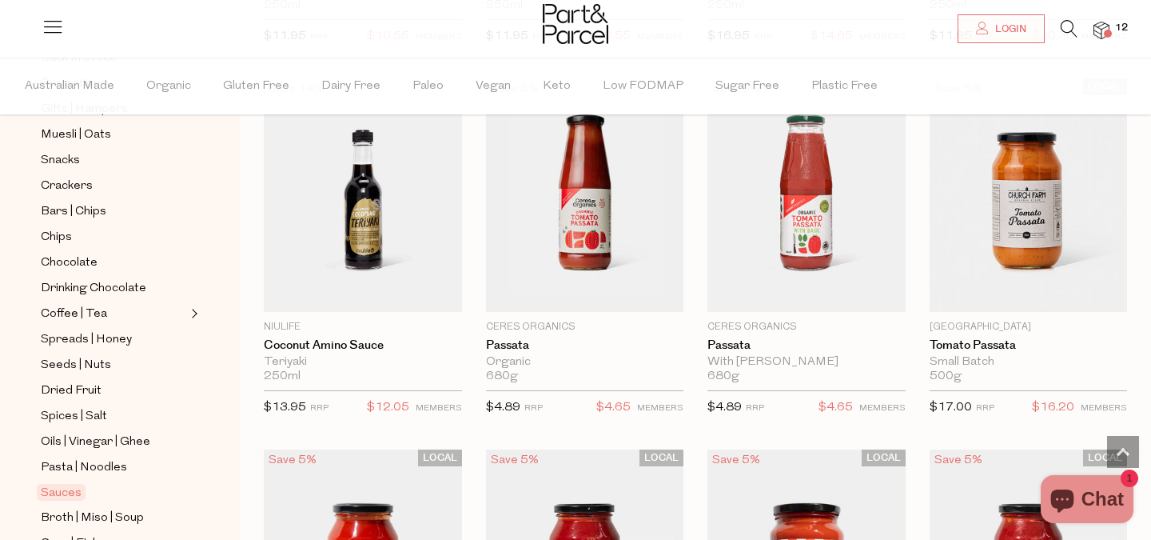
scroll to position [5351, 0]
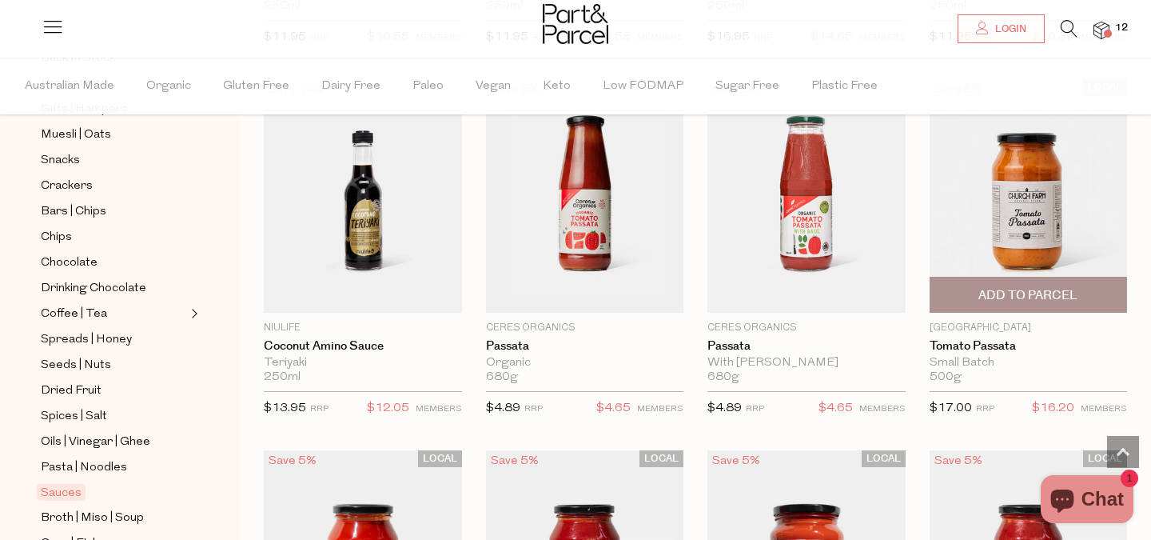
click at [1012, 299] on span "Add To Parcel" at bounding box center [1029, 294] width 189 height 34
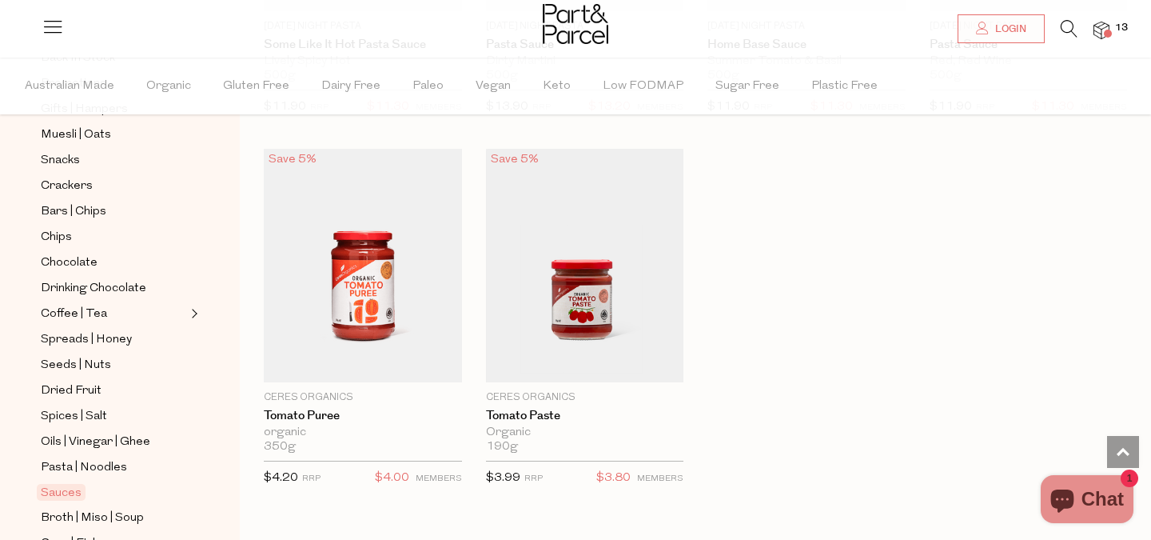
scroll to position [6025, 0]
click at [1100, 28] on img at bounding box center [1102, 31] width 16 height 18
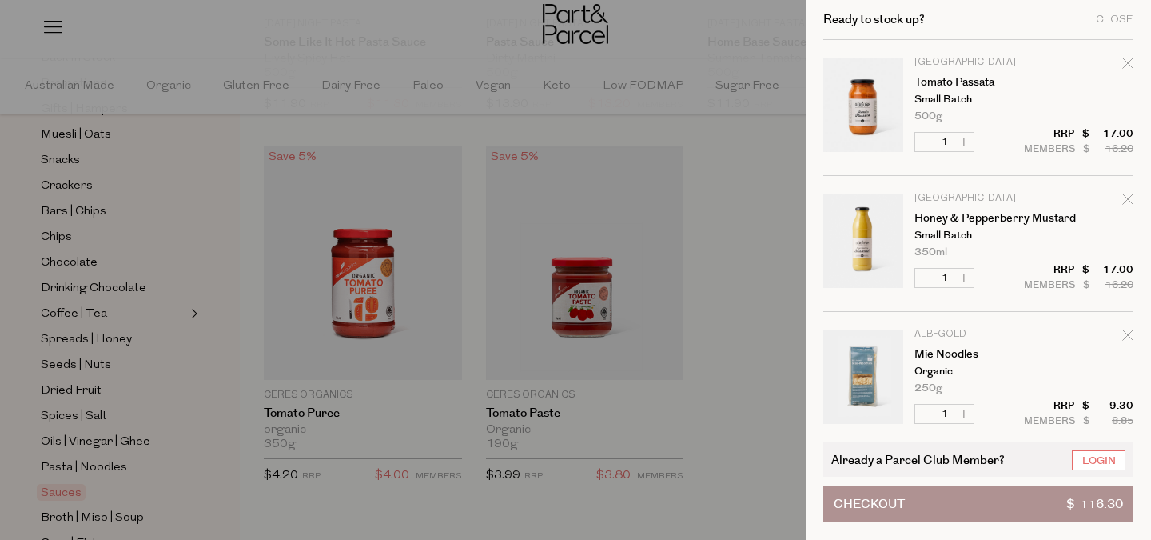
click at [997, 518] on button "Checkout $ 116.30" at bounding box center [978, 503] width 310 height 35
